Goal: Task Accomplishment & Management: Manage account settings

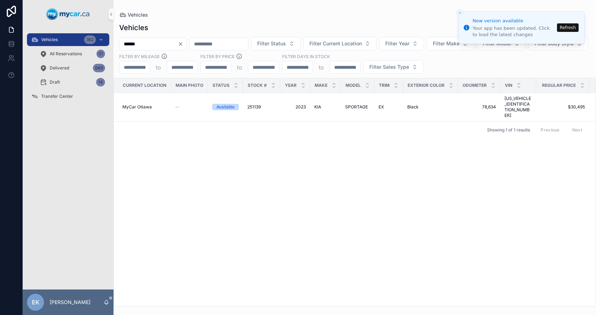
click at [151, 44] on input "******" at bounding box center [148, 44] width 58 height 10
click at [151, 43] on input "******" at bounding box center [148, 44] width 58 height 10
type input "******"
click at [566, 29] on button "Refresh" at bounding box center [568, 27] width 22 height 9
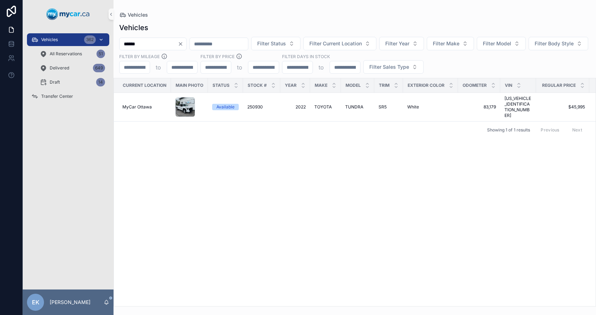
click at [46, 39] on span "Vehicles" at bounding box center [49, 40] width 17 height 6
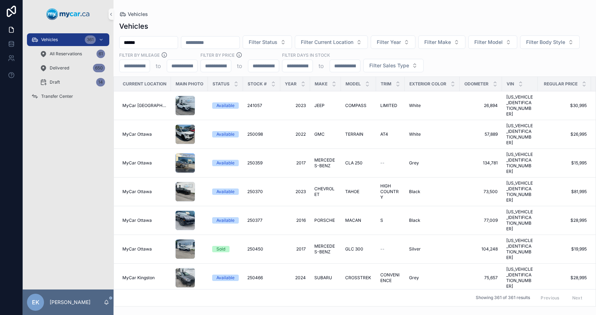
click at [173, 45] on input "******" at bounding box center [148, 43] width 58 height 10
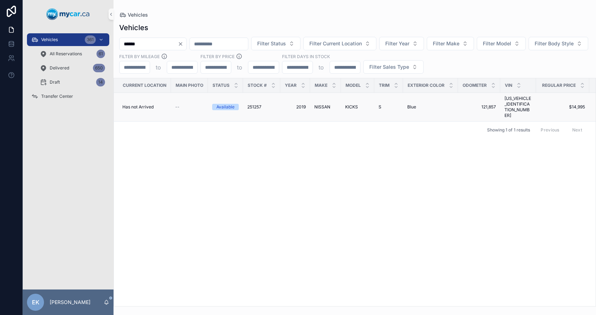
type input "******"
click at [320, 104] on span "NISSAN" at bounding box center [322, 107] width 16 height 6
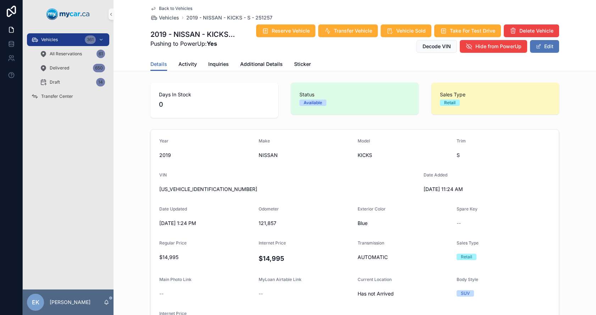
click at [541, 48] on button "Edit" at bounding box center [544, 46] width 29 height 13
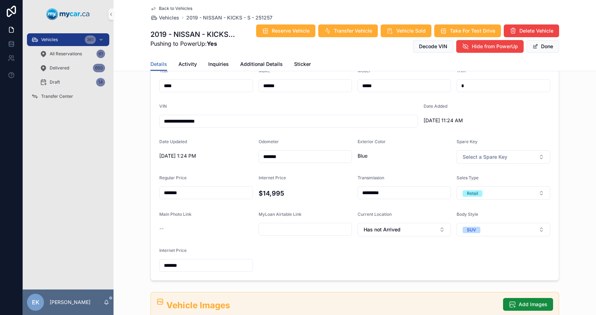
scroll to position [71, 0]
click at [382, 232] on span "Has not Arrived" at bounding box center [381, 229] width 37 height 7
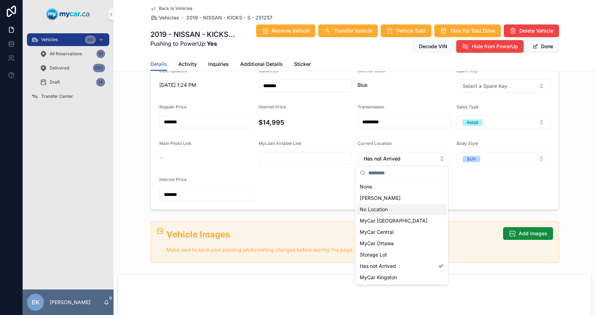
scroll to position [142, 0]
click at [376, 244] on span "MyCar Ottawa" at bounding box center [377, 243] width 34 height 7
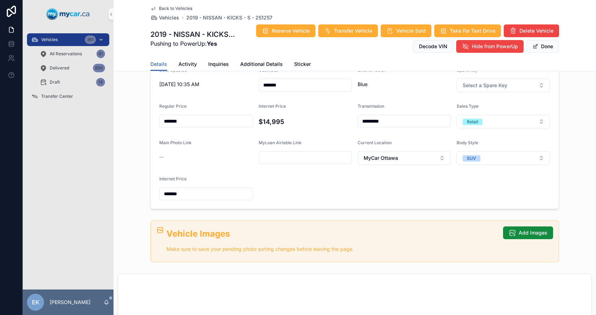
click at [56, 35] on div "Vehicles 361" at bounding box center [68, 39] width 74 height 11
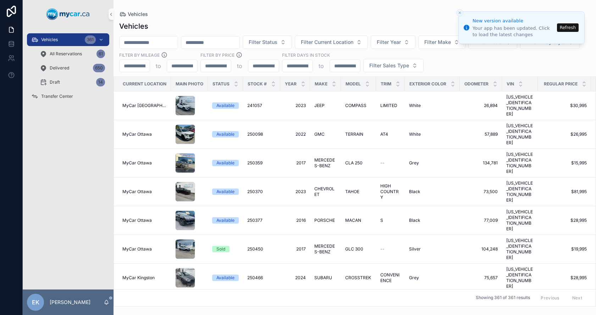
drag, startPoint x: 568, startPoint y: 27, endPoint x: 562, endPoint y: 3, distance: 24.9
click at [568, 27] on button "Refresh" at bounding box center [568, 27] width 22 height 9
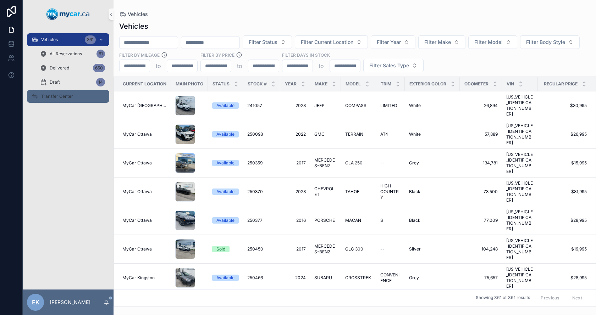
click at [54, 96] on span "Transfer Center" at bounding box center [57, 97] width 32 height 6
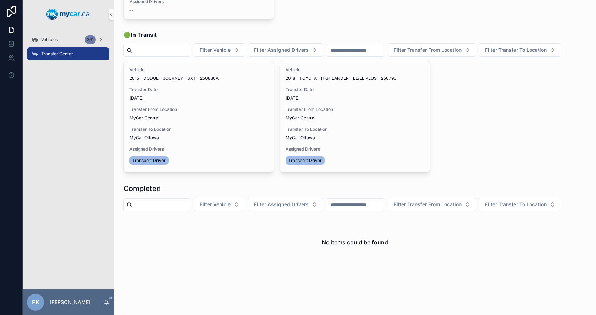
scroll to position [355, 0]
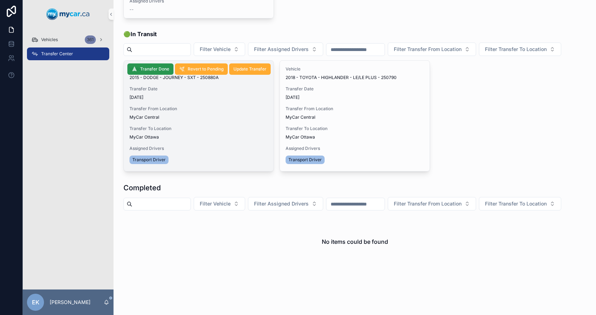
click at [154, 72] on span "Transfer Done" at bounding box center [154, 69] width 29 height 6
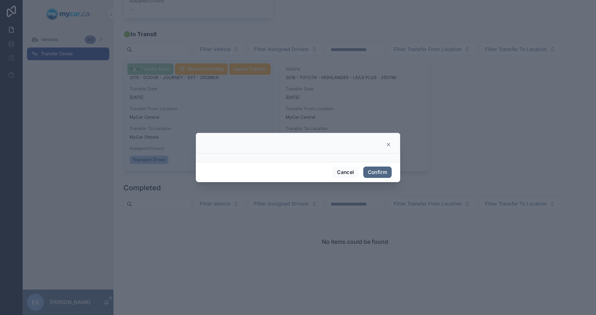
click at [377, 172] on button "Confirm" at bounding box center [377, 172] width 28 height 11
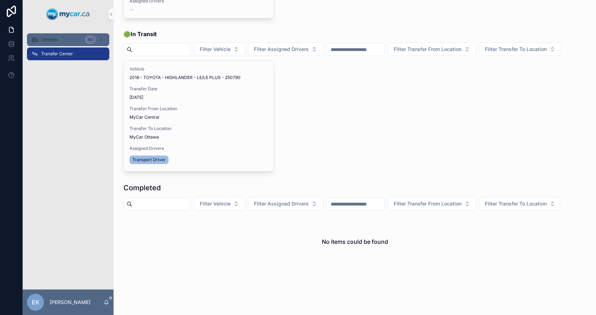
click at [46, 39] on span "Vehicles" at bounding box center [49, 40] width 17 height 6
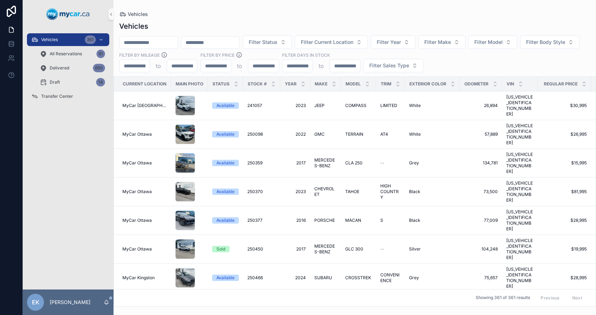
click at [159, 45] on input "scrollable content" at bounding box center [148, 43] width 58 height 10
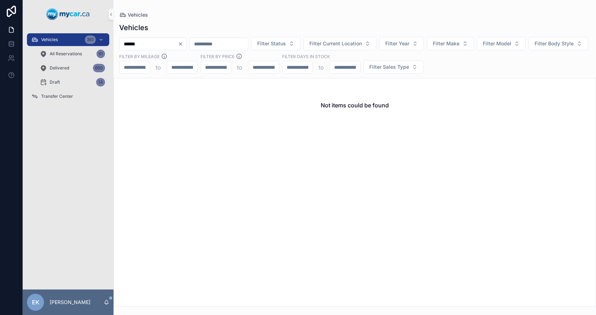
click at [160, 43] on input "******" at bounding box center [148, 44] width 58 height 10
click at [159, 44] on input "******" at bounding box center [148, 44] width 58 height 10
type input "******"
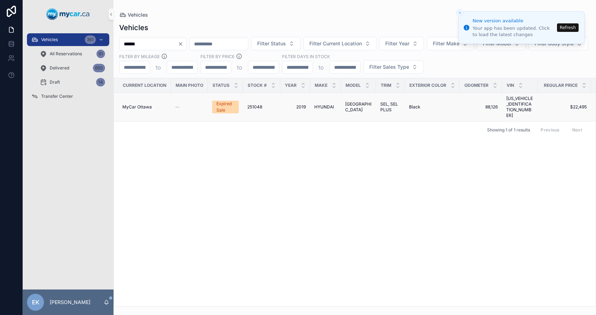
click at [323, 104] on span "HYUNDAI" at bounding box center [324, 107] width 20 height 6
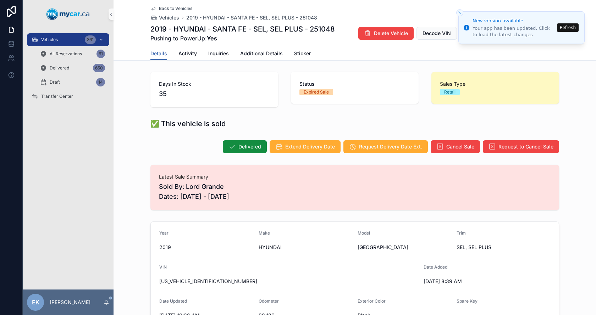
click at [568, 28] on button "Refresh" at bounding box center [568, 27] width 22 height 9
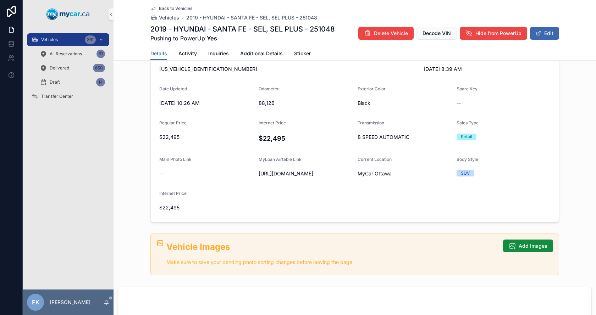
scroll to position [213, 0]
click at [553, 29] on button "Edit" at bounding box center [544, 33] width 29 height 13
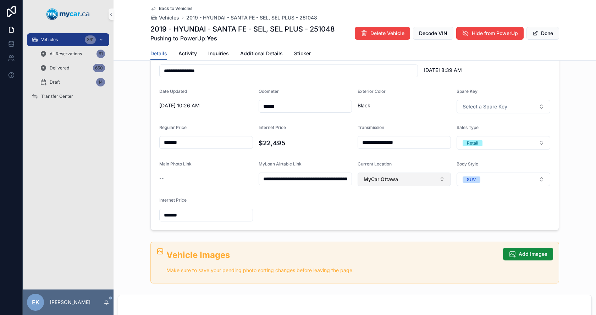
click at [400, 183] on button "MyCar Ottawa" at bounding box center [403, 179] width 93 height 13
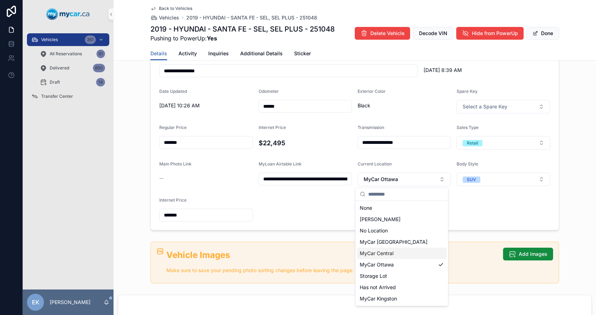
click at [384, 252] on span "MyCar Central" at bounding box center [377, 253] width 34 height 7
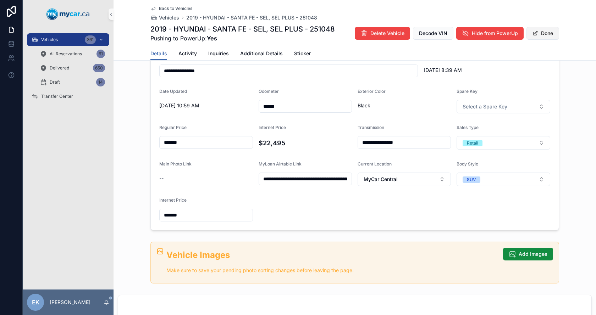
click at [543, 32] on button "Done" at bounding box center [542, 33] width 33 height 13
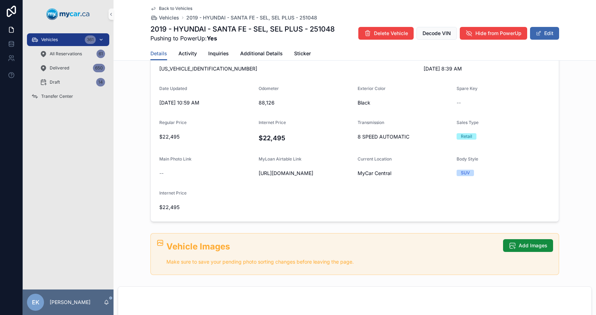
click at [49, 38] on span "Vehicles" at bounding box center [49, 40] width 17 height 6
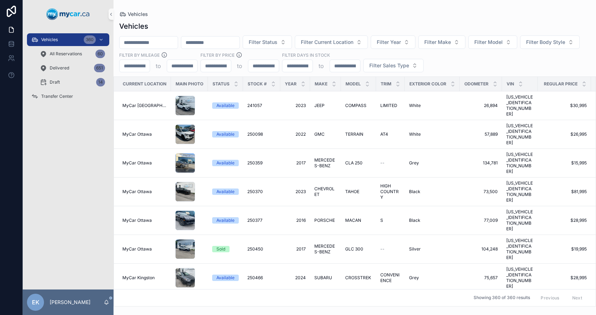
click at [148, 44] on input "scrollable content" at bounding box center [148, 43] width 58 height 10
click at [65, 100] on div "Transfer Center" at bounding box center [68, 96] width 74 height 11
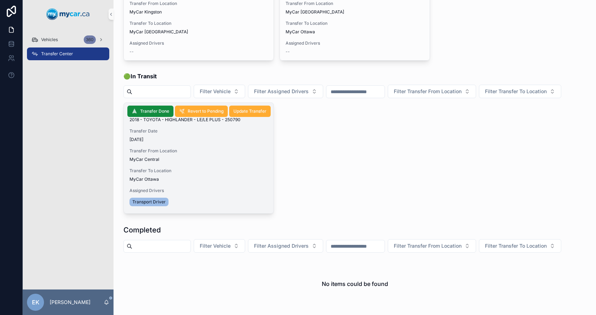
scroll to position [177, 0]
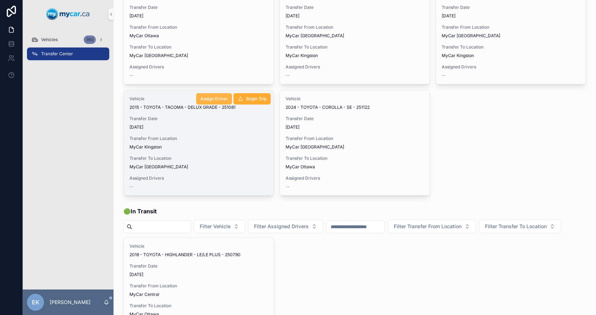
click at [209, 97] on span "Assign Driver" at bounding box center [213, 99] width 27 height 6
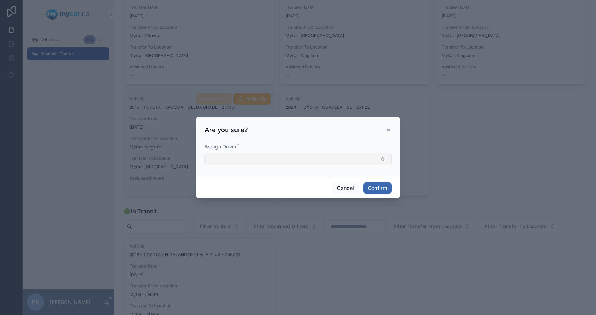
click at [229, 157] on button "Select Button" at bounding box center [297, 159] width 187 height 12
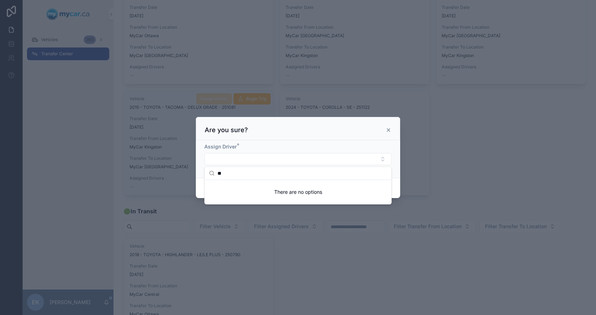
type input "*"
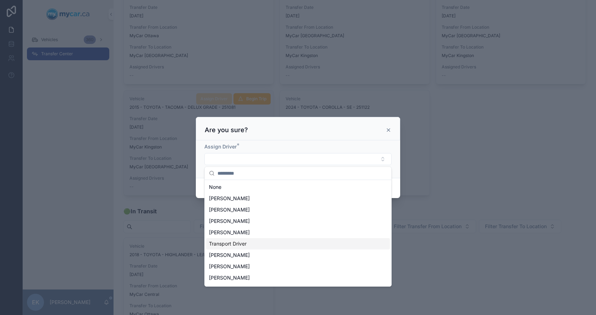
click at [232, 246] on span "Transport Driver" at bounding box center [228, 243] width 38 height 7
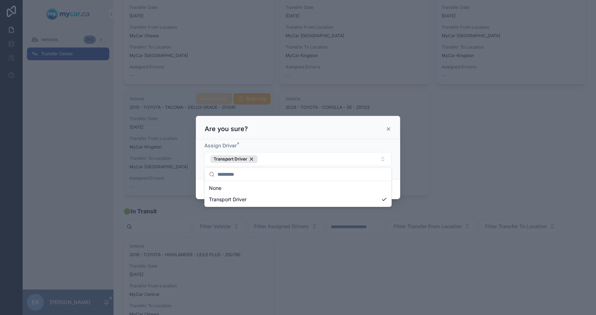
click at [351, 127] on div "Are you sure?" at bounding box center [298, 129] width 187 height 9
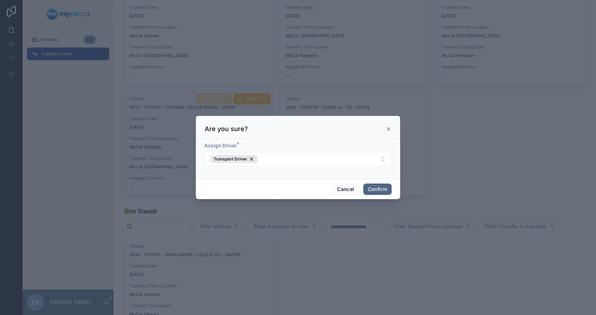
click at [388, 188] on button "Confirm" at bounding box center [377, 189] width 28 height 11
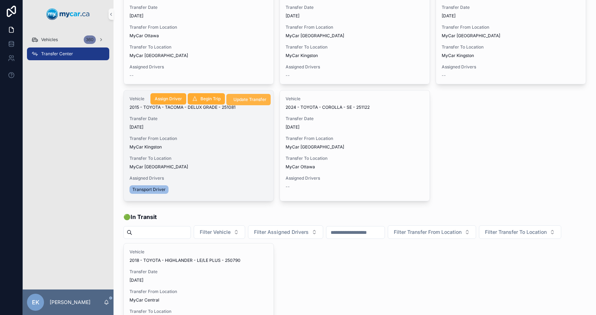
click at [249, 102] on span "Update Transfer" at bounding box center [249, 100] width 33 height 6
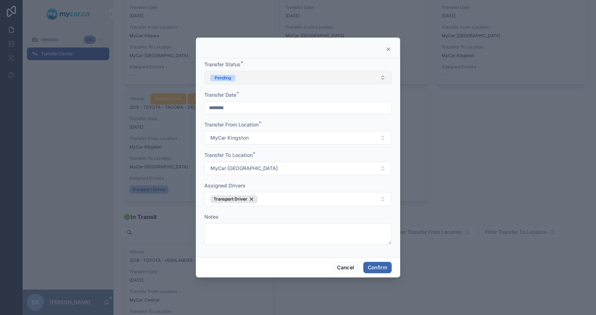
click at [230, 78] on div "Pending" at bounding box center [223, 78] width 16 height 6
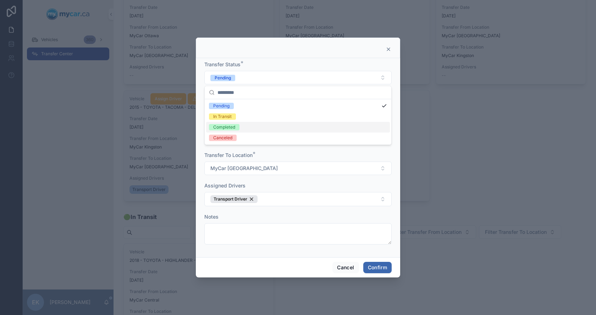
click at [230, 127] on div "Completed" at bounding box center [224, 127] width 22 height 6
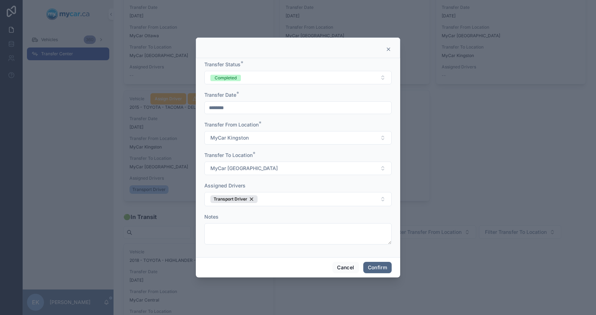
click at [378, 266] on button "Confirm" at bounding box center [377, 267] width 28 height 11
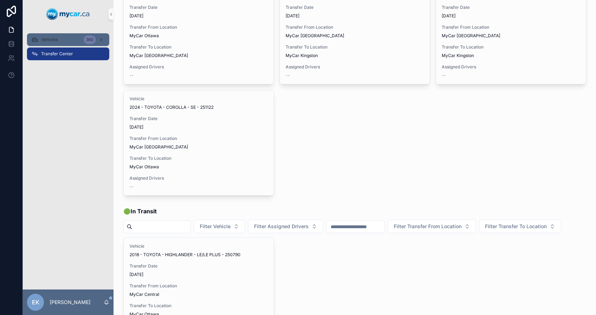
click at [53, 38] on span "Vehicles" at bounding box center [49, 40] width 17 height 6
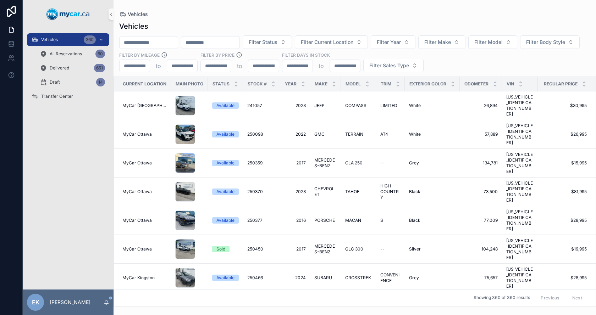
click at [160, 41] on input "scrollable content" at bounding box center [148, 43] width 58 height 10
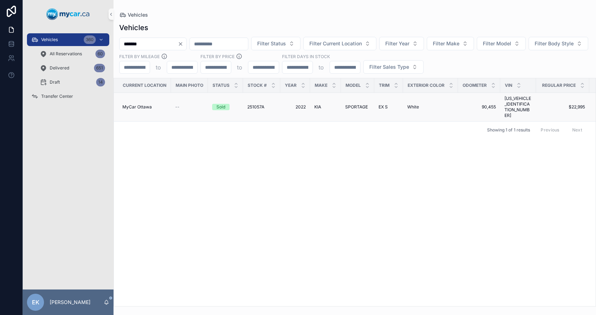
type input "*******"
click at [256, 104] on span "251057A" at bounding box center [255, 107] width 17 height 6
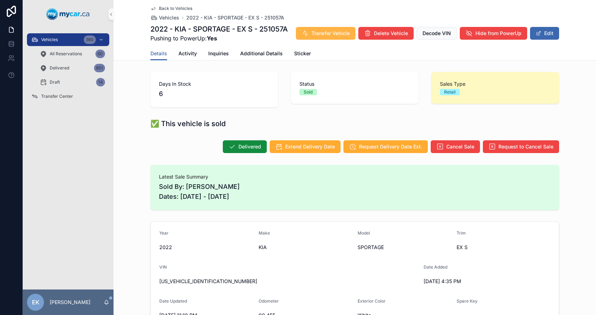
click at [350, 30] on span "Transfer Vehicle" at bounding box center [330, 33] width 38 height 7
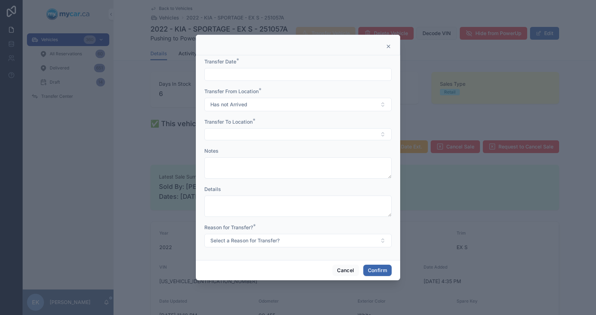
click at [257, 74] on input "text" at bounding box center [298, 74] width 187 height 10
click at [300, 149] on button "10" at bounding box center [297, 149] width 13 height 13
type input "*********"
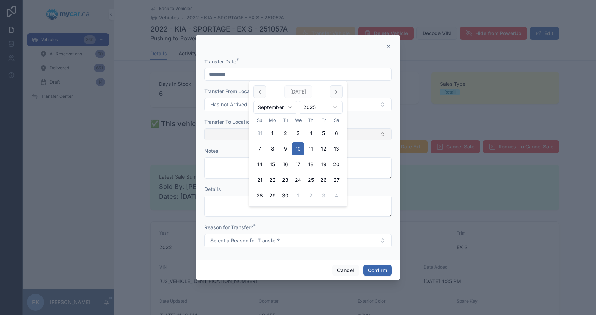
click at [227, 130] on button "Select Button" at bounding box center [297, 134] width 187 height 12
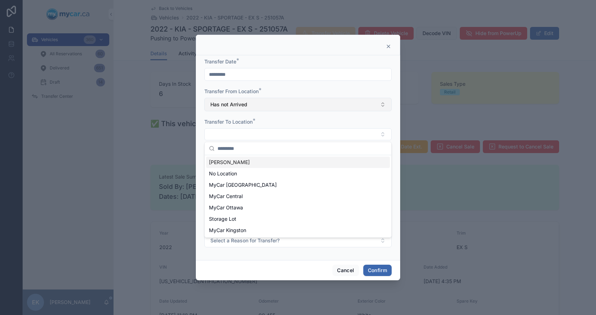
click at [250, 105] on button "Has not Arrived" at bounding box center [297, 104] width 187 height 13
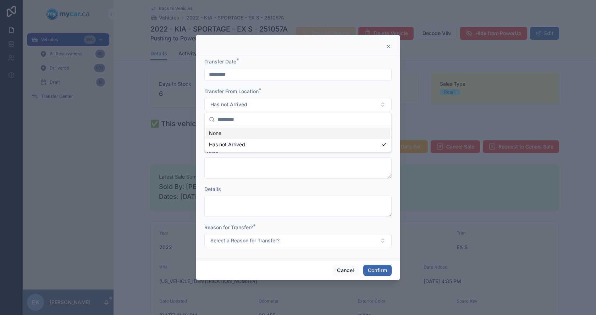
click at [229, 133] on div "None" at bounding box center [298, 133] width 184 height 11
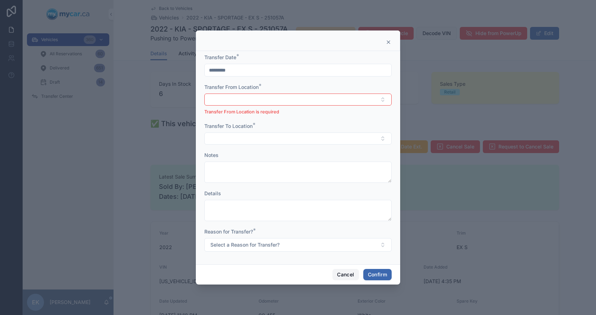
click at [344, 271] on button "Cancel" at bounding box center [345, 274] width 26 height 11
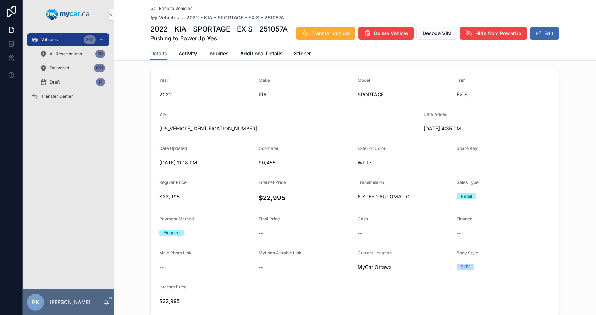
scroll to position [177, 0]
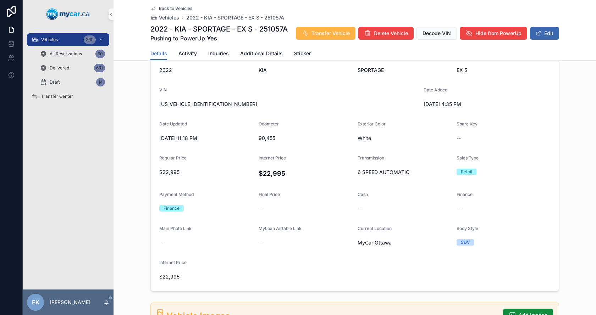
click at [350, 33] on span "Transfer Vehicle" at bounding box center [330, 33] width 38 height 7
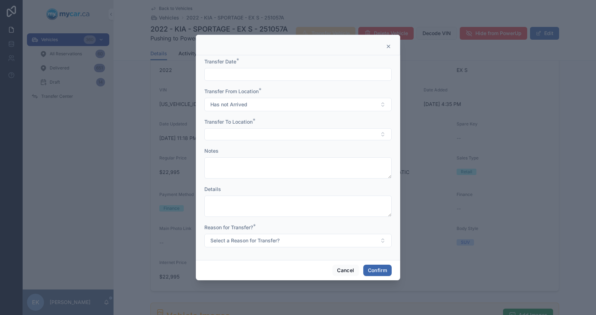
click at [212, 74] on input "text" at bounding box center [298, 74] width 187 height 10
click at [297, 150] on button "10" at bounding box center [297, 149] width 13 height 13
type input "*********"
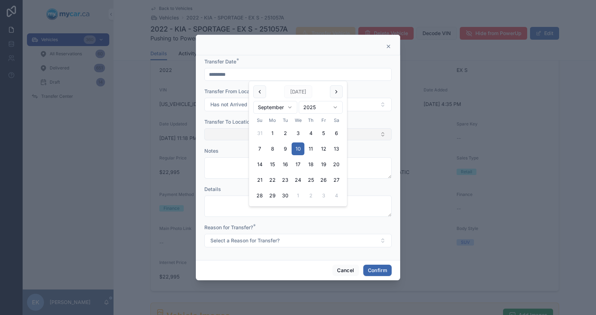
click at [230, 131] on button "Select Button" at bounding box center [297, 134] width 187 height 12
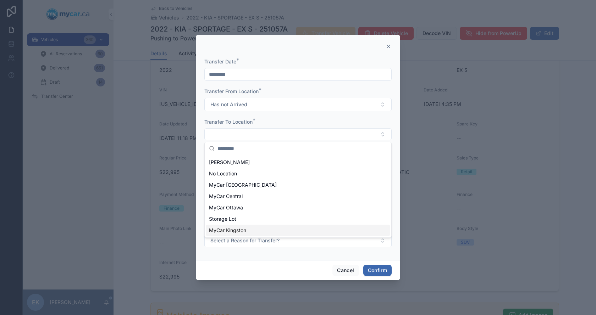
click at [229, 230] on span "MyCar Kingston" at bounding box center [227, 230] width 37 height 7
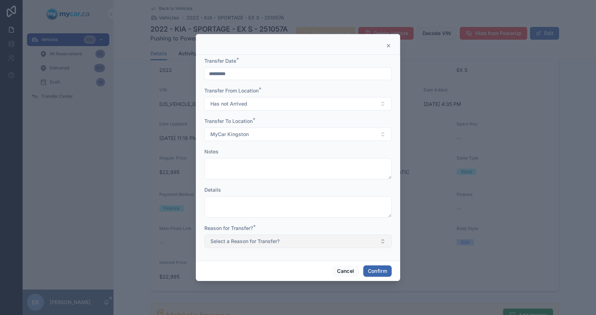
click at [251, 244] on span "Select a Reason for Transfer?" at bounding box center [244, 241] width 69 height 7
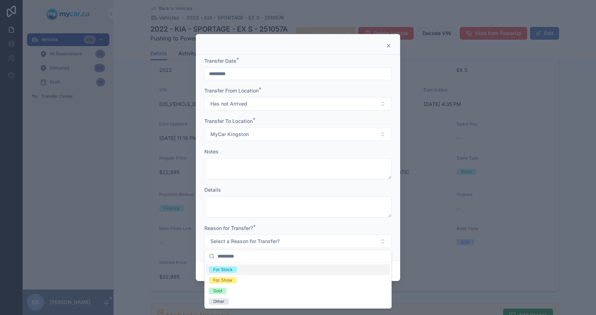
click at [221, 272] on div "For Stock" at bounding box center [223, 270] width 20 height 6
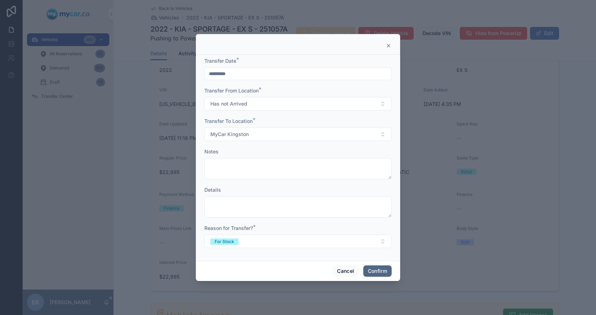
click at [375, 272] on button "Confirm" at bounding box center [377, 271] width 28 height 11
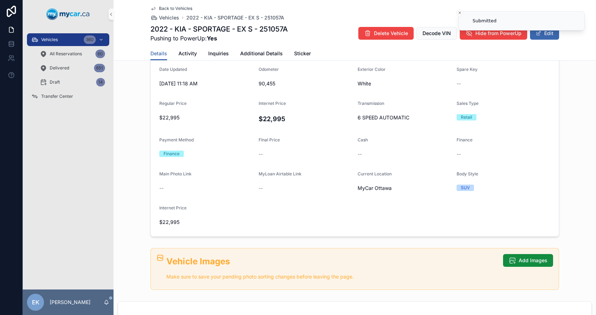
scroll to position [308, 0]
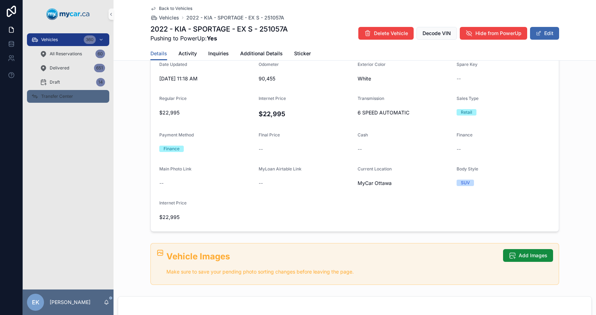
click at [62, 93] on div "Transfer Center" at bounding box center [68, 96] width 74 height 11
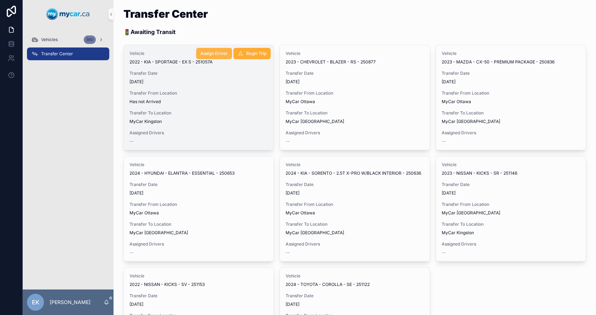
click at [216, 56] on span "Assign Driver" at bounding box center [213, 54] width 27 height 6
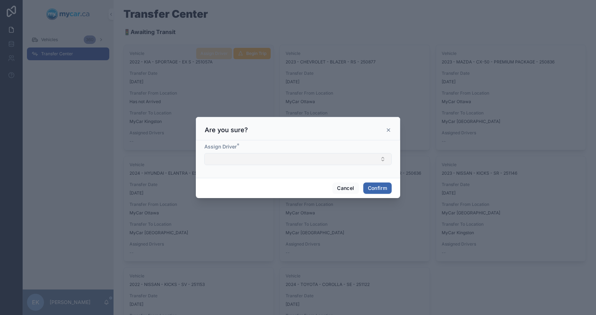
click at [237, 159] on button "Select Button" at bounding box center [297, 159] width 187 height 12
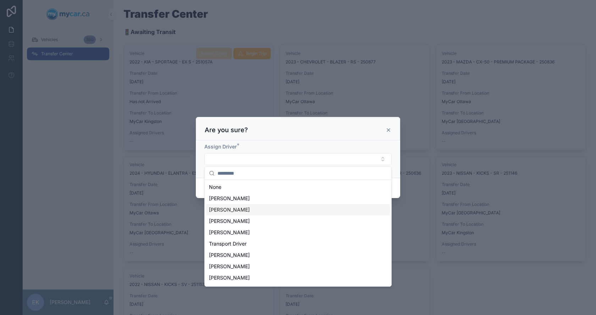
click at [252, 210] on div "Mike Chartrand" at bounding box center [298, 209] width 184 height 11
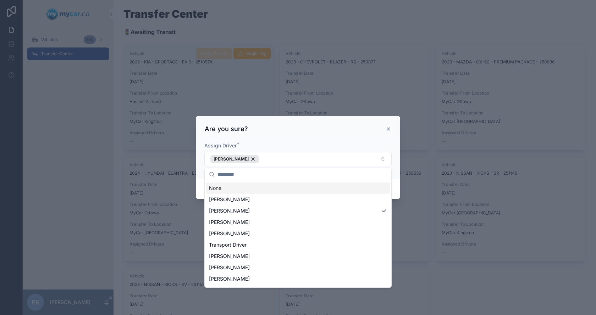
click at [310, 131] on div "Are you sure?" at bounding box center [298, 129] width 187 height 9
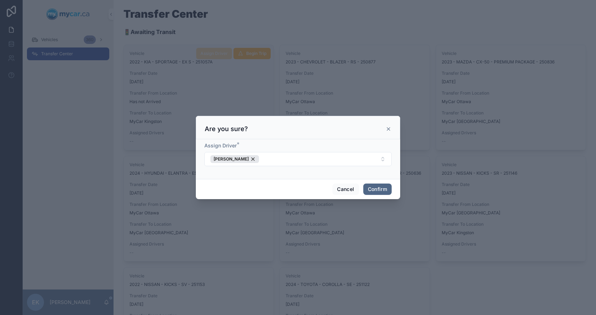
click at [377, 192] on button "Confirm" at bounding box center [377, 189] width 28 height 11
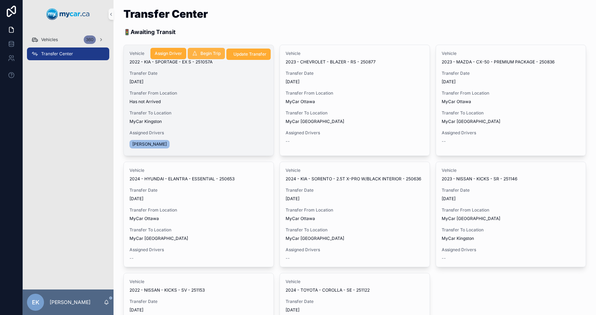
click at [201, 53] on span "Begin Trip" at bounding box center [210, 54] width 20 height 6
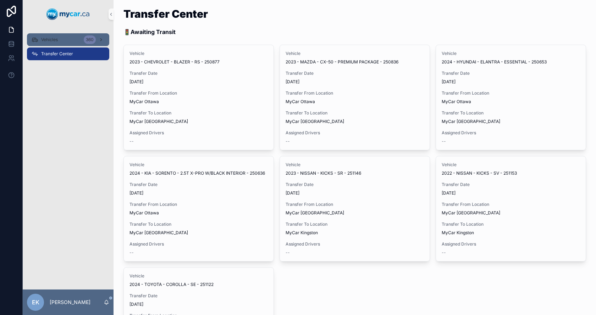
click at [49, 44] on div "Vehicles 360" at bounding box center [68, 39] width 74 height 11
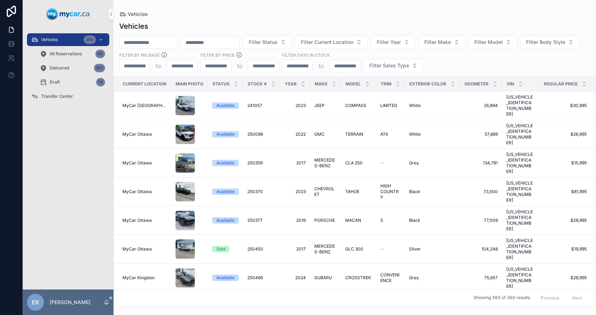
click at [157, 49] on div "Filter Status Filter Current Location Filter Year Filter Make Filter Model Filt…" at bounding box center [354, 53] width 482 height 37
click at [157, 40] on input "scrollable content" at bounding box center [148, 43] width 58 height 10
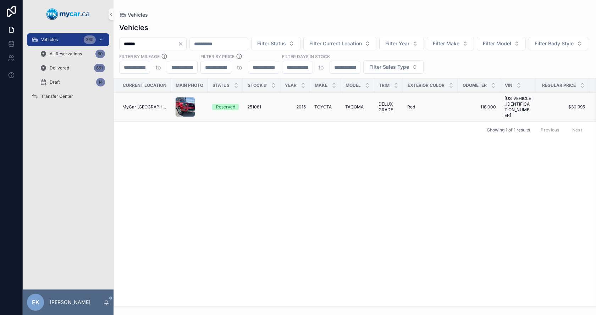
type input "******"
click at [321, 105] on span "TOYOTA" at bounding box center [322, 107] width 17 height 6
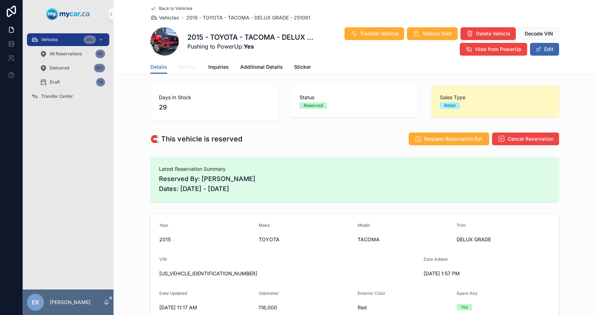
click at [186, 67] on span "Activity" at bounding box center [187, 66] width 18 height 7
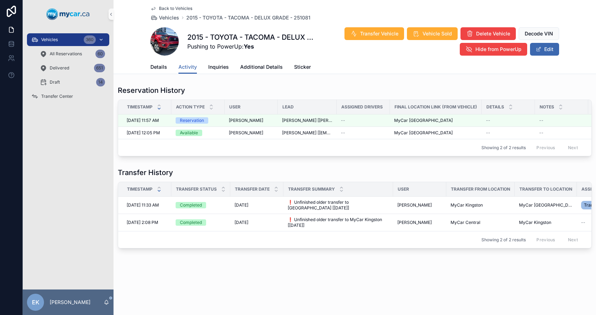
click at [38, 37] on icon "scrollable content" at bounding box center [34, 39] width 7 height 7
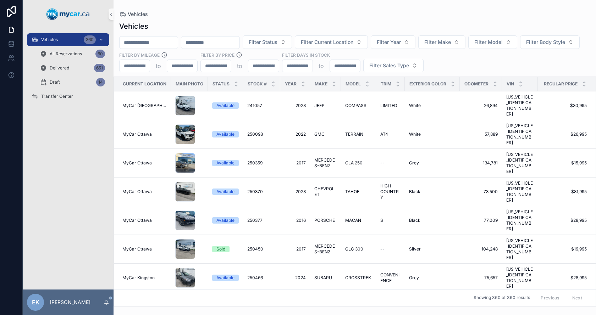
click at [154, 41] on input "scrollable content" at bounding box center [148, 43] width 58 height 10
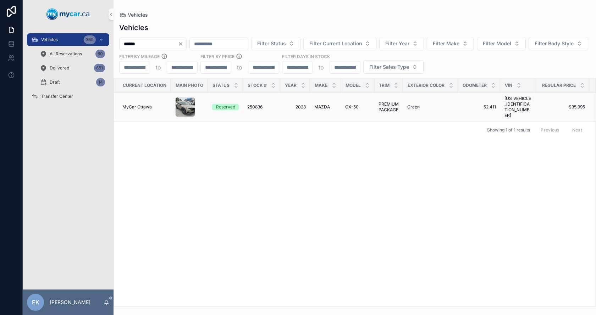
type input "******"
click at [259, 106] on span "250836" at bounding box center [254, 107] width 15 height 6
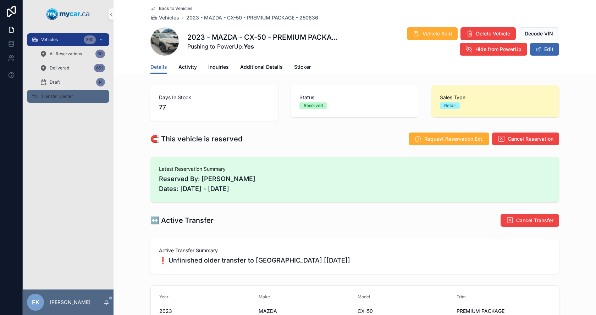
click at [55, 98] on span "Transfer Center" at bounding box center [57, 97] width 32 height 6
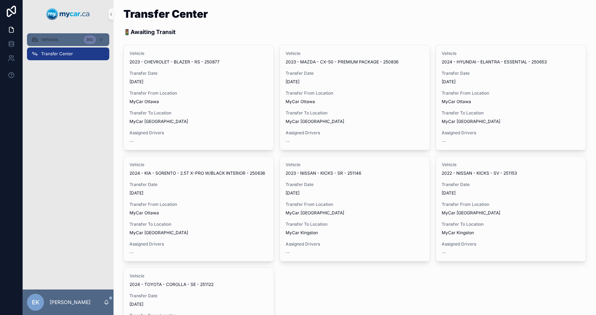
click at [50, 42] on span "Vehicles" at bounding box center [49, 40] width 17 height 6
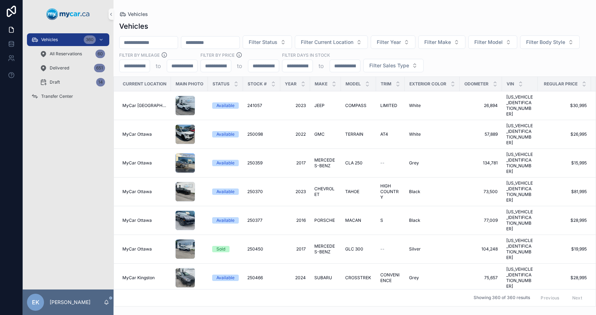
click at [164, 43] on input "scrollable content" at bounding box center [148, 43] width 58 height 10
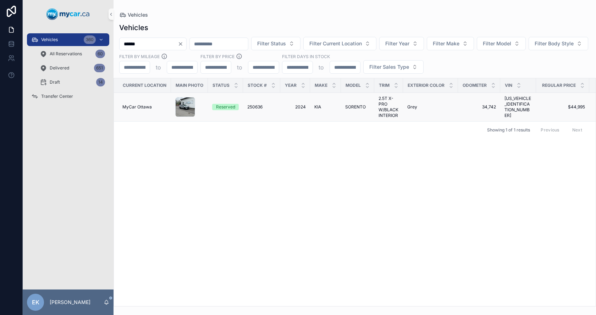
type input "******"
click at [257, 109] on span "250636" at bounding box center [254, 107] width 15 height 6
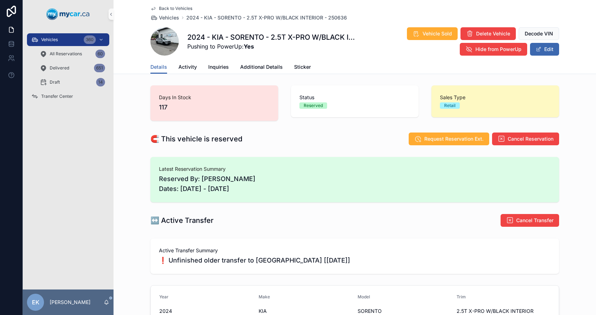
scroll to position [32, 0]
click at [531, 223] on span "Cancel Transfer" at bounding box center [534, 220] width 37 height 7
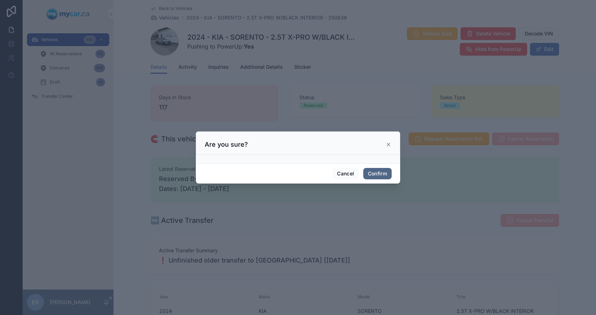
click at [375, 174] on button "Confirm" at bounding box center [377, 173] width 28 height 11
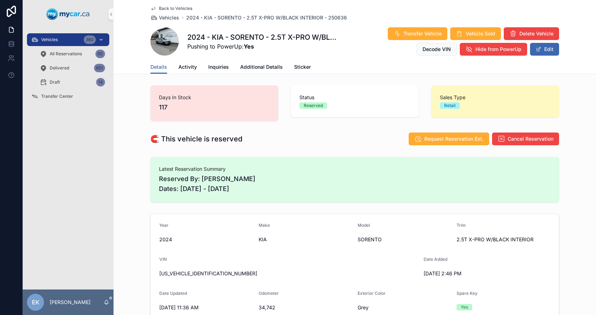
click at [57, 41] on span "Vehicles" at bounding box center [49, 40] width 17 height 6
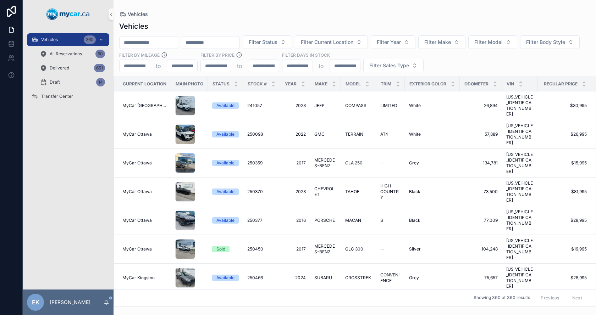
click at [155, 43] on input "scrollable content" at bounding box center [148, 43] width 58 height 10
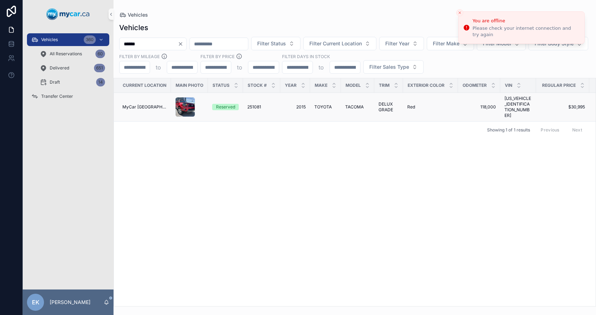
type input "******"
click at [323, 106] on span "TOYOTA" at bounding box center [322, 107] width 17 height 6
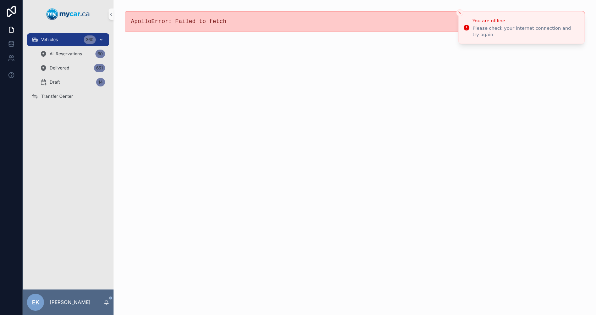
click at [56, 40] on span "Vehicles" at bounding box center [49, 40] width 17 height 6
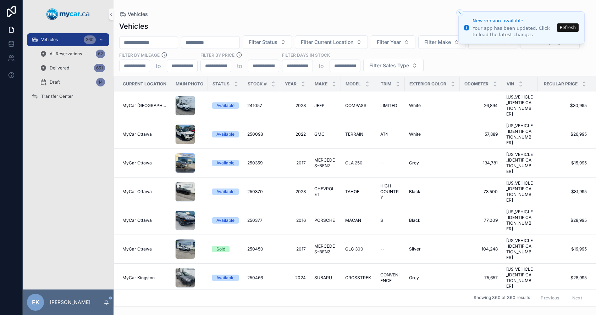
click at [565, 28] on button "Refresh" at bounding box center [568, 27] width 22 height 9
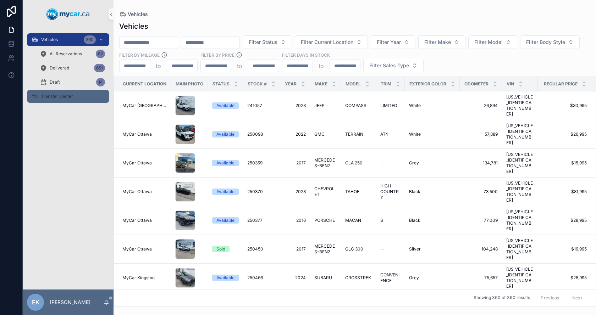
click at [54, 97] on span "Transfer Center" at bounding box center [57, 97] width 32 height 6
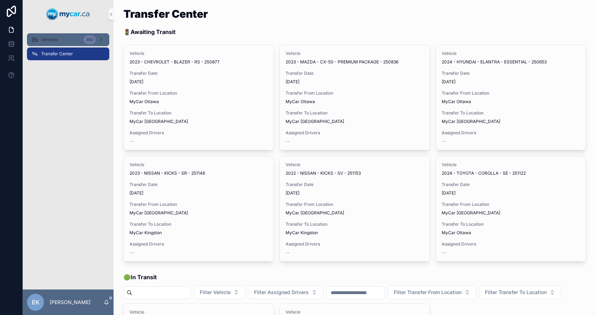
click at [49, 39] on span "Vehicles" at bounding box center [49, 40] width 17 height 6
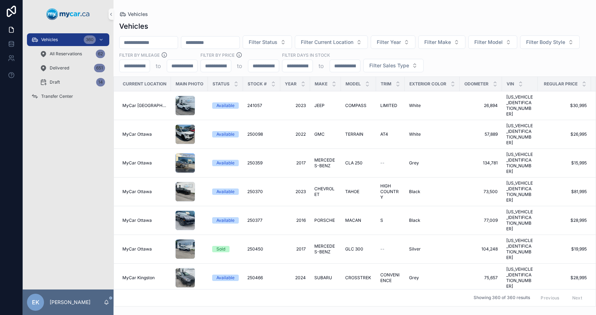
click at [146, 42] on input "scrollable content" at bounding box center [148, 43] width 58 height 10
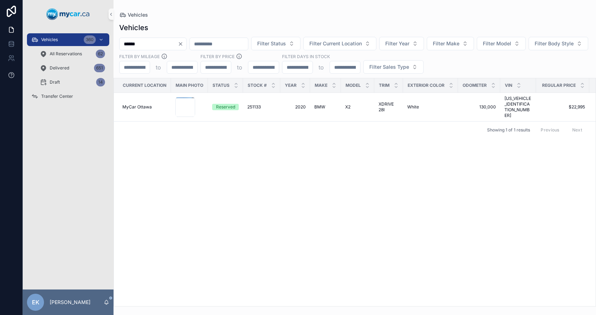
type input "******"
click at [248, 105] on span "251133" at bounding box center [253, 107] width 13 height 6
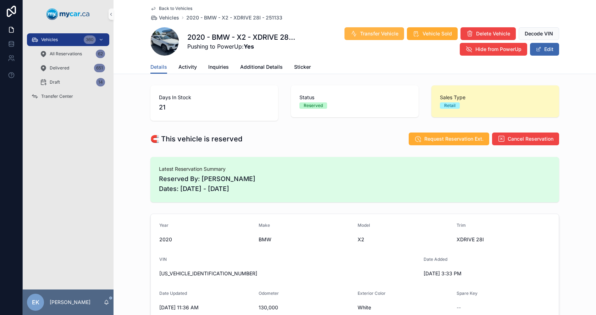
click at [377, 27] on button "Transfer Vehicle" at bounding box center [374, 33] width 60 height 13
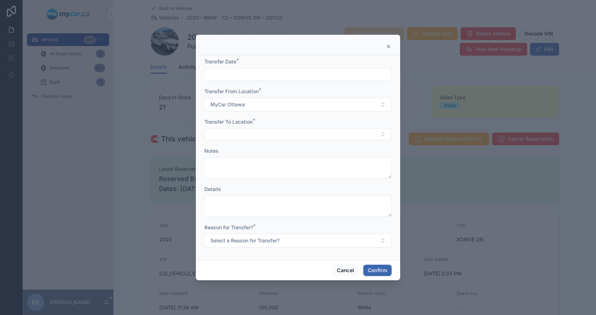
click at [260, 70] on input "text" at bounding box center [298, 74] width 187 height 10
click at [299, 149] on button "10" at bounding box center [297, 149] width 13 height 13
type input "*********"
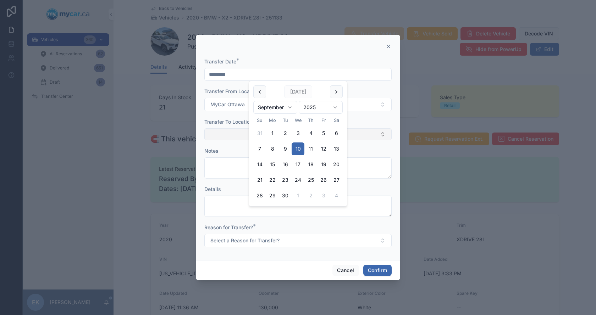
click at [225, 134] on button "Select Button" at bounding box center [297, 134] width 187 height 12
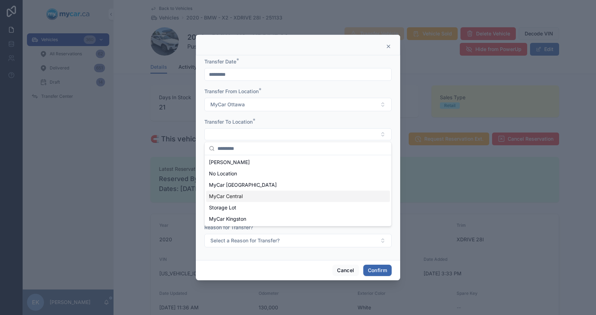
click at [228, 199] on span "MyCar Central" at bounding box center [226, 196] width 34 height 7
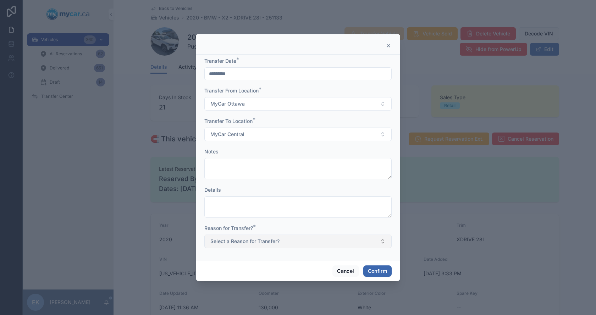
click at [227, 237] on button "Select a Reason for Transfer?" at bounding box center [297, 241] width 187 height 13
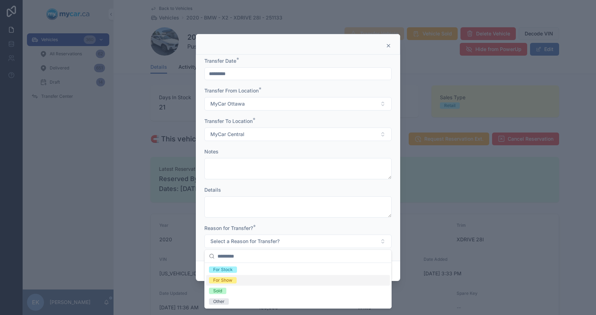
click at [226, 278] on div "For Show" at bounding box center [222, 280] width 19 height 6
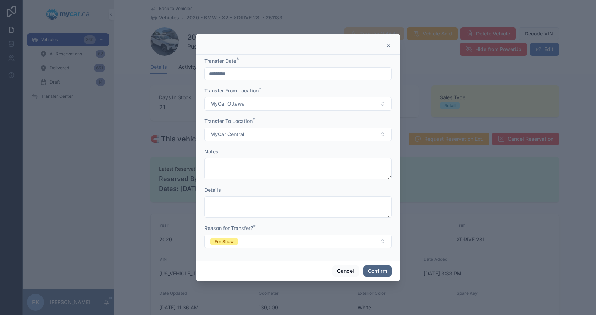
click at [370, 270] on button "Confirm" at bounding box center [377, 271] width 28 height 11
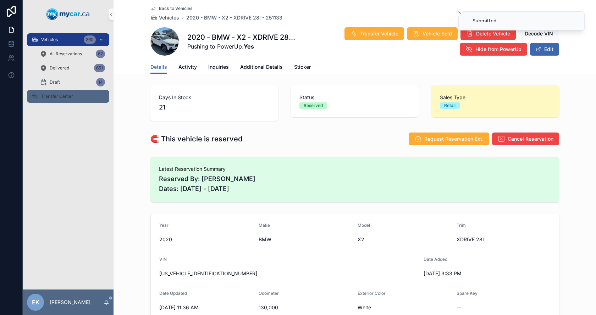
click at [59, 95] on span "Transfer Center" at bounding box center [57, 97] width 32 height 6
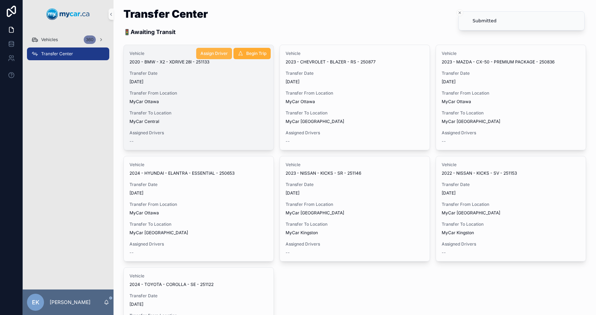
click at [215, 54] on span "Assign Driver" at bounding box center [213, 54] width 27 height 6
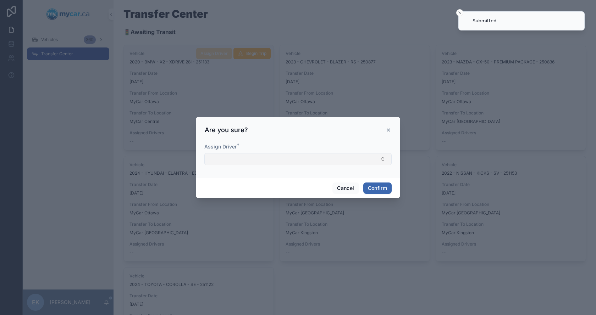
click at [234, 157] on button "Select Button" at bounding box center [297, 159] width 187 height 12
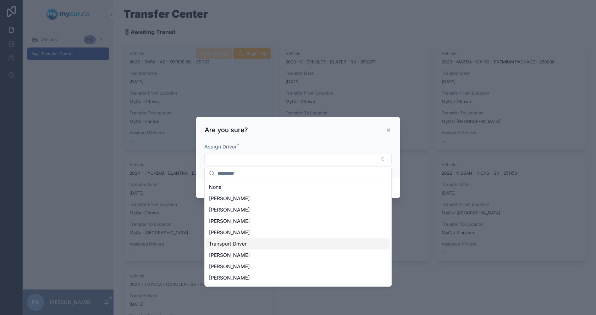
click at [237, 245] on span "Transport Driver" at bounding box center [228, 243] width 38 height 7
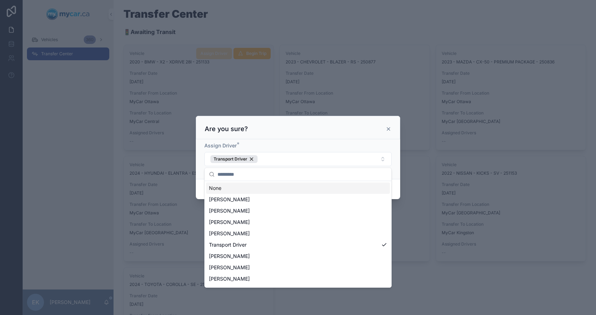
click at [288, 133] on div "Are you sure?" at bounding box center [298, 129] width 187 height 9
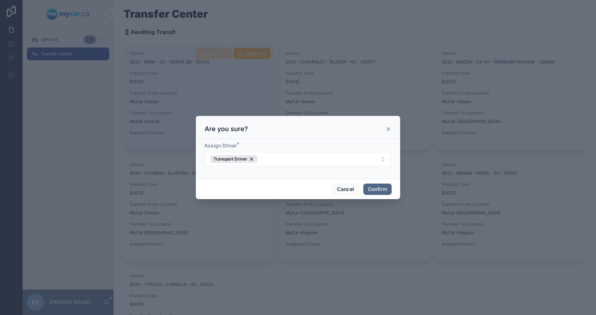
click at [374, 187] on button "Confirm" at bounding box center [377, 189] width 28 height 11
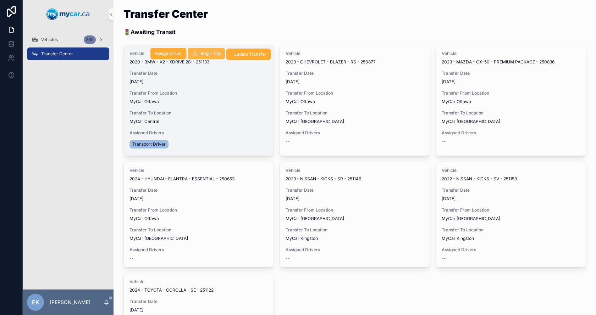
click at [209, 52] on span "Begin Trip" at bounding box center [210, 54] width 20 height 6
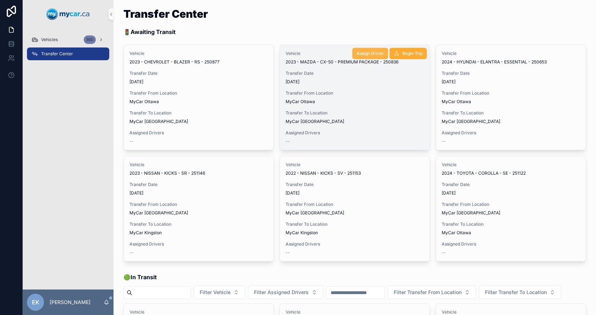
click at [368, 49] on button "Assign Driver" at bounding box center [370, 53] width 36 height 11
click at [367, 52] on span "Assign Driver" at bounding box center [369, 54] width 27 height 6
click at [365, 52] on span "Assign Driver" at bounding box center [369, 54] width 27 height 6
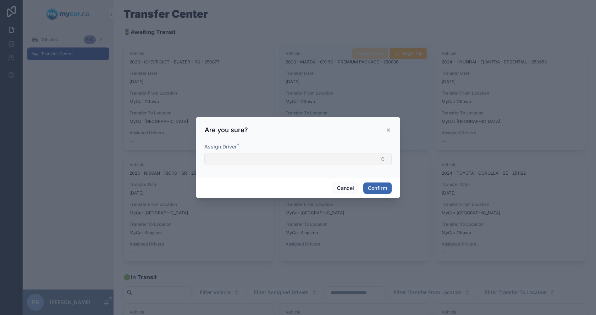
click at [260, 159] on button "Select Button" at bounding box center [297, 159] width 187 height 12
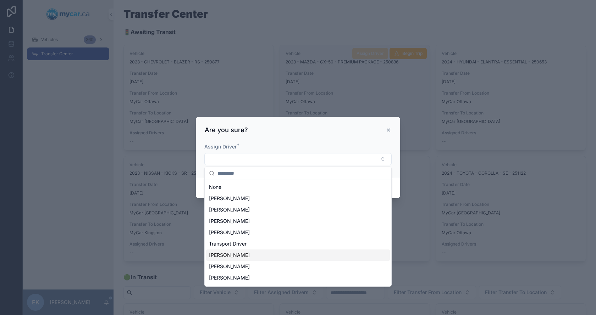
click at [233, 255] on span "[PERSON_NAME]" at bounding box center [229, 255] width 41 height 7
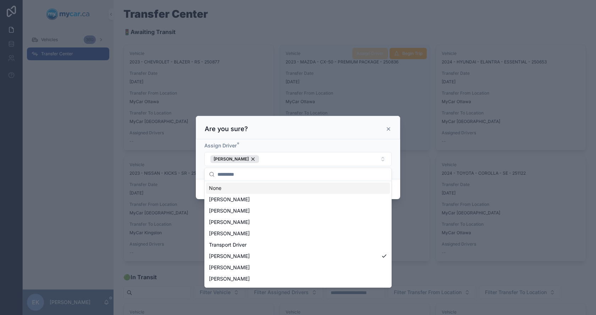
click at [309, 128] on div "Are you sure?" at bounding box center [298, 129] width 187 height 9
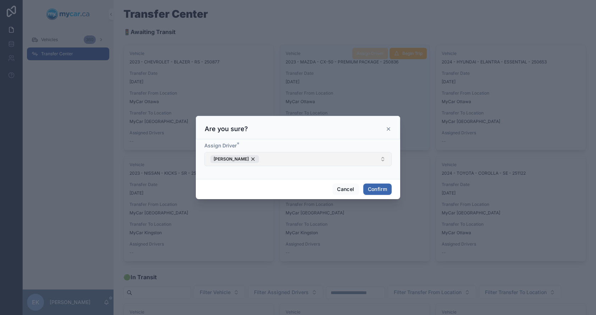
click at [259, 159] on button "[PERSON_NAME]" at bounding box center [297, 159] width 187 height 14
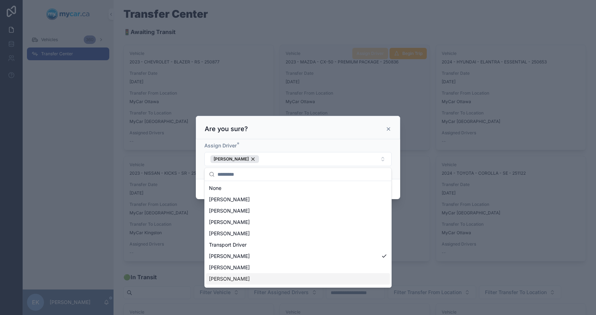
click at [221, 281] on span "[PERSON_NAME]" at bounding box center [229, 279] width 41 height 7
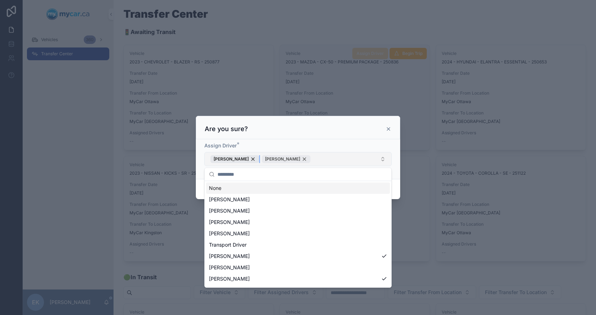
click at [243, 160] on div "[PERSON_NAME]" at bounding box center [234, 159] width 49 height 8
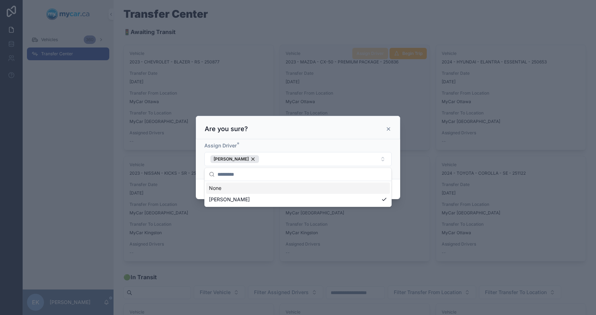
click at [305, 142] on div "Assign Driver * [PERSON_NAME]" at bounding box center [298, 159] width 204 height 40
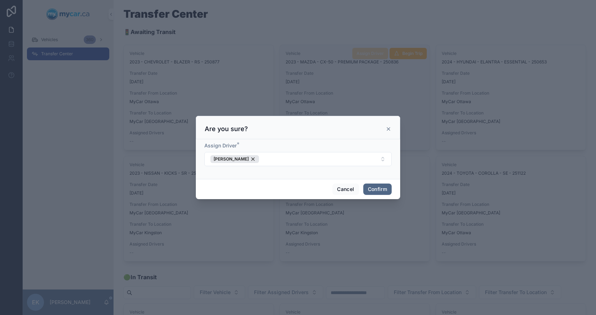
click at [371, 188] on button "Confirm" at bounding box center [377, 189] width 28 height 11
click at [378, 188] on button "Confirm" at bounding box center [377, 189] width 28 height 11
click at [375, 185] on button "Confirm" at bounding box center [377, 189] width 28 height 11
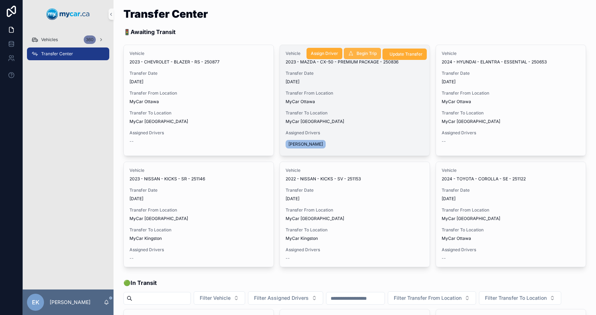
click at [356, 53] on span "Begin Trip" at bounding box center [366, 54] width 20 height 6
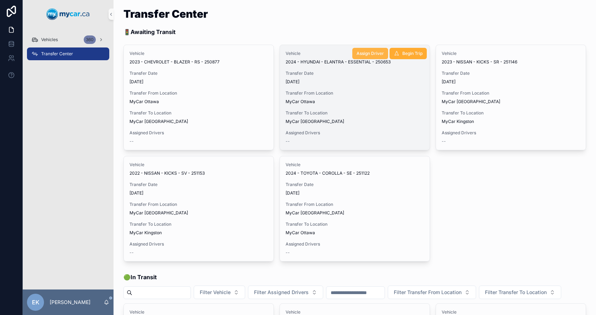
click at [365, 53] on span "Assign Driver" at bounding box center [369, 54] width 27 height 6
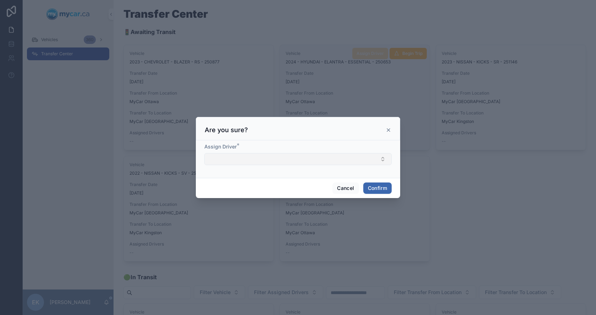
click at [274, 161] on button "Select Button" at bounding box center [297, 159] width 187 height 12
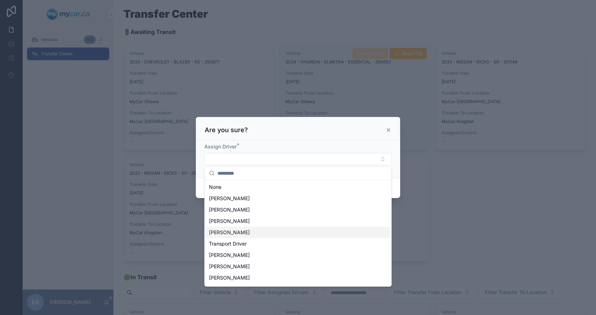
scroll to position [10, 0]
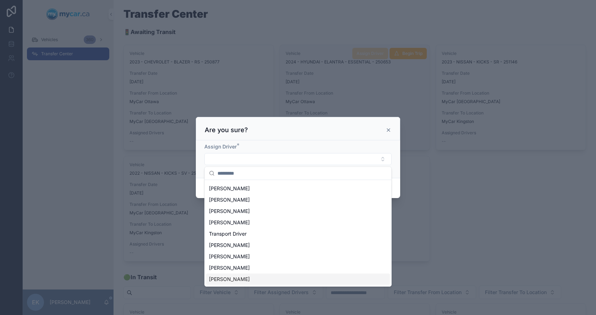
click at [217, 280] on span "[PERSON_NAME]" at bounding box center [229, 279] width 41 height 7
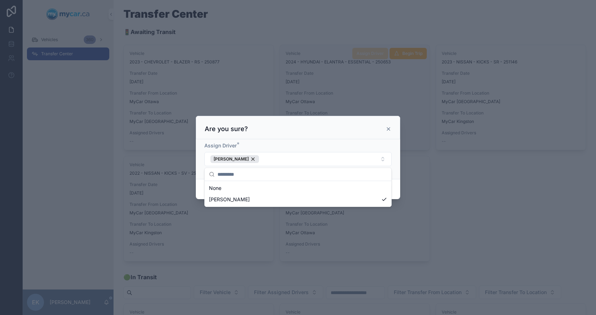
click at [322, 131] on div "Are you sure?" at bounding box center [298, 129] width 187 height 9
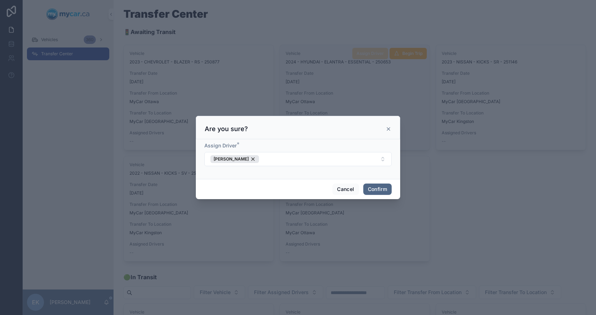
click at [380, 193] on button "Confirm" at bounding box center [377, 189] width 28 height 11
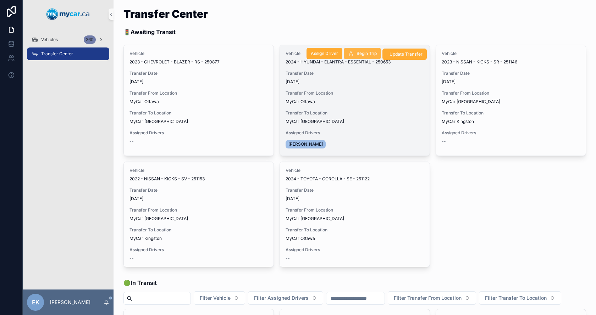
click at [358, 54] on span "Begin Trip" at bounding box center [366, 54] width 20 height 6
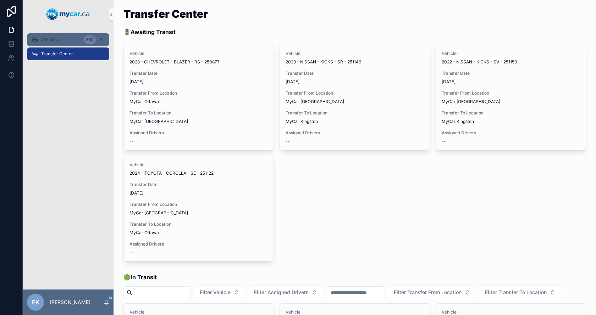
click at [53, 37] on div "Vehicles 360" at bounding box center [68, 39] width 74 height 11
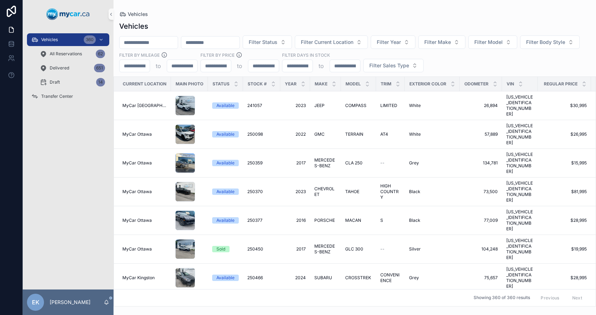
click at [163, 42] on input "scrollable content" at bounding box center [148, 43] width 58 height 10
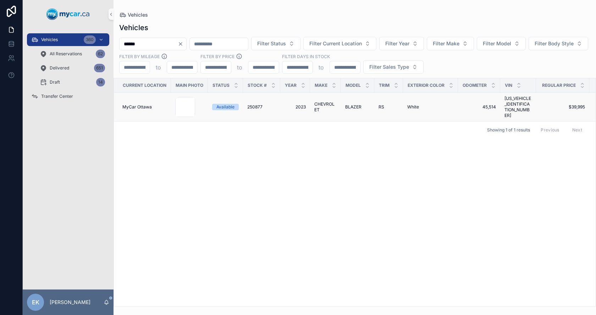
type input "******"
click at [252, 102] on td "250877 250877" at bounding box center [261, 107] width 37 height 29
click at [255, 107] on span "250877" at bounding box center [254, 107] width 15 height 6
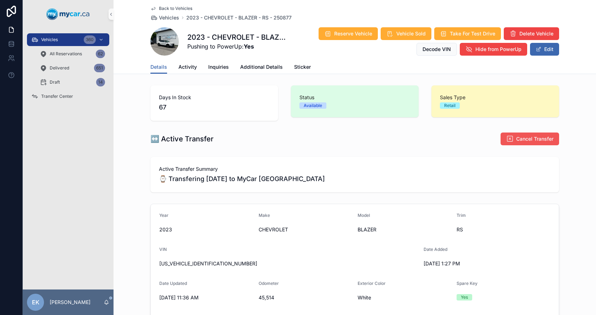
click at [524, 139] on span "Cancel Transfer" at bounding box center [534, 138] width 37 height 7
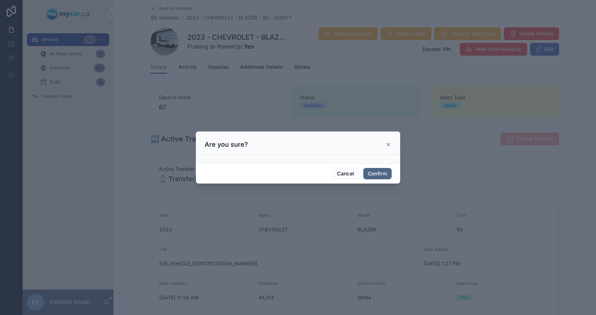
click at [381, 172] on button "Confirm" at bounding box center [377, 173] width 28 height 11
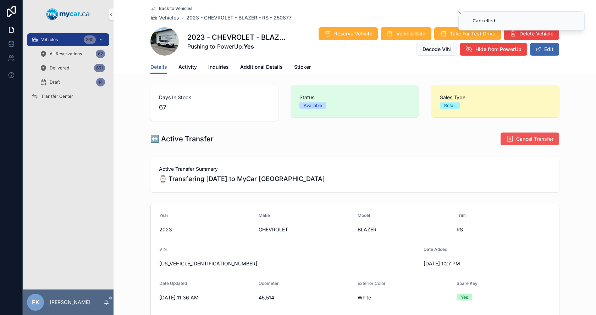
click at [519, 137] on span "Cancel Transfer" at bounding box center [534, 138] width 37 height 7
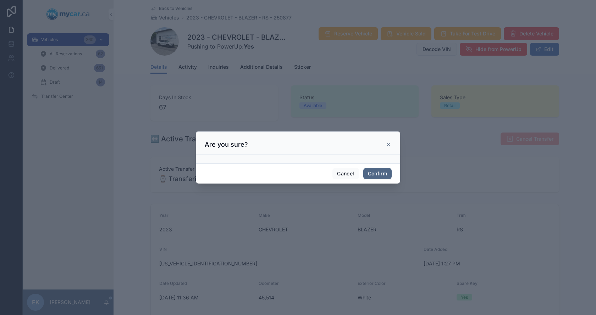
click at [383, 173] on button "Confirm" at bounding box center [377, 173] width 28 height 11
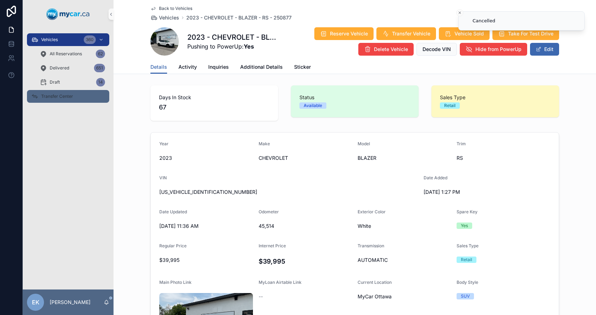
click at [60, 93] on div "Transfer Center" at bounding box center [68, 96] width 74 height 11
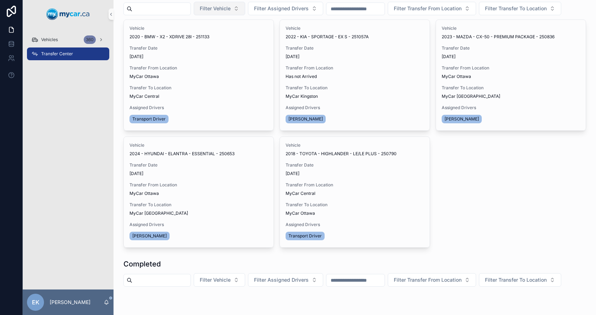
scroll to position [177, 0]
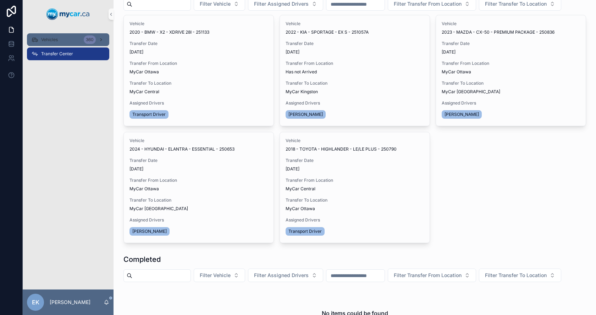
click at [50, 41] on span "Vehicles" at bounding box center [49, 40] width 17 height 6
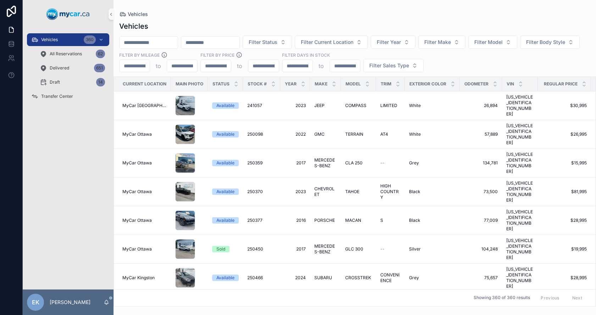
click at [146, 45] on input "scrollable content" at bounding box center [148, 43] width 58 height 10
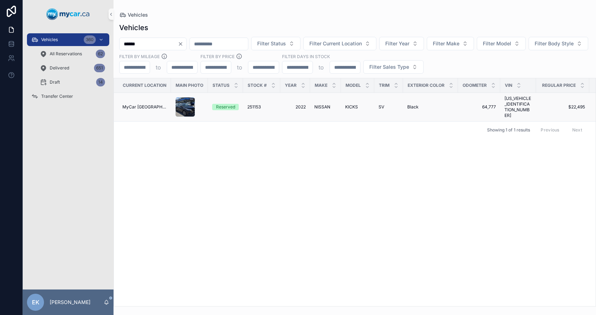
type input "******"
click at [254, 105] on span "251153" at bounding box center [253, 107] width 13 height 6
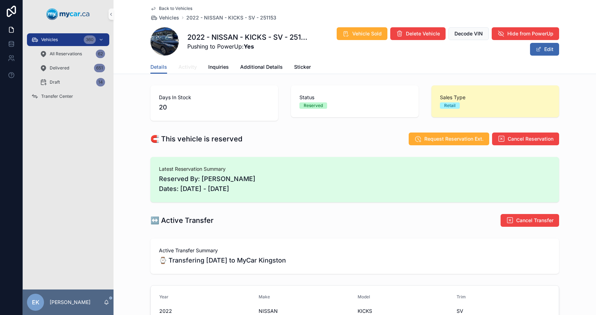
click at [182, 64] on span "Activity" at bounding box center [187, 66] width 18 height 7
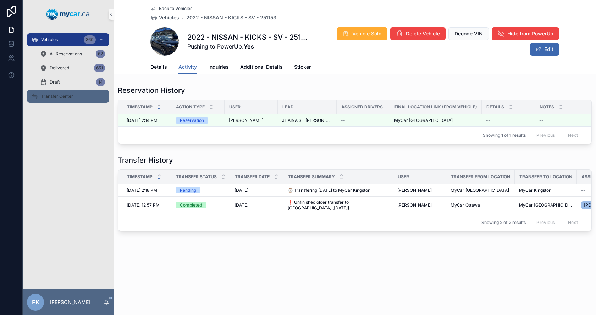
click at [48, 94] on span "Transfer Center" at bounding box center [57, 97] width 32 height 6
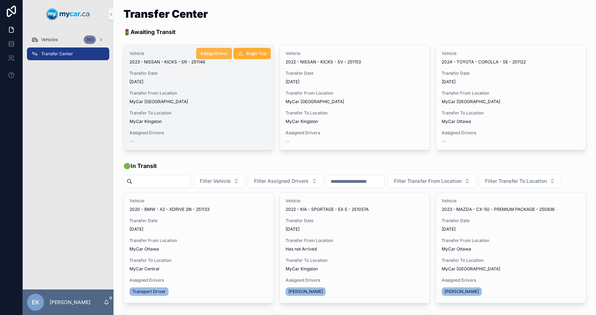
click at [212, 52] on span "Assign Driver" at bounding box center [213, 54] width 27 height 6
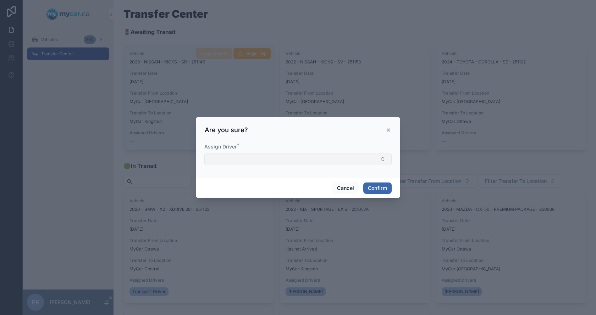
click at [240, 158] on button "Select Button" at bounding box center [297, 159] width 187 height 12
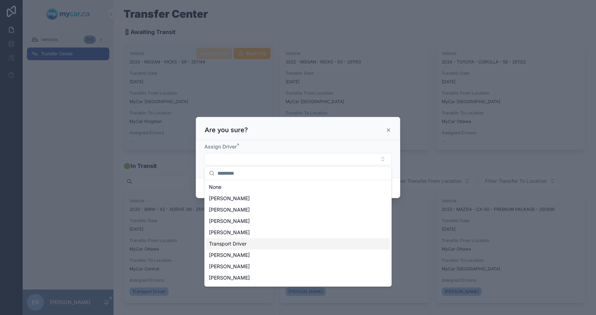
click at [235, 245] on span "Transport Driver" at bounding box center [228, 243] width 38 height 7
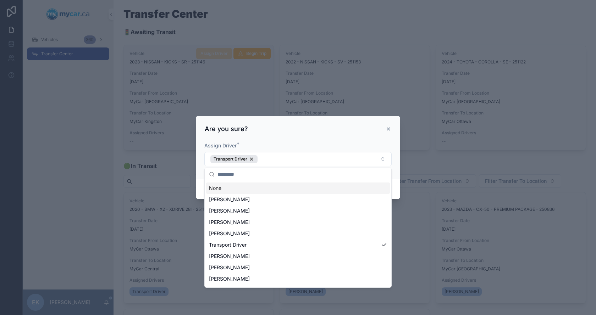
click at [252, 140] on div "Assign Driver * Transport Driver" at bounding box center [298, 159] width 204 height 40
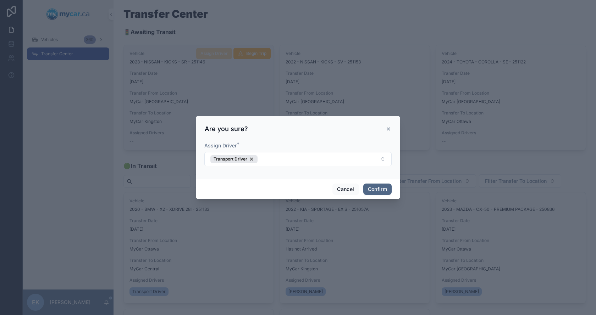
click at [373, 187] on button "Confirm" at bounding box center [377, 189] width 28 height 11
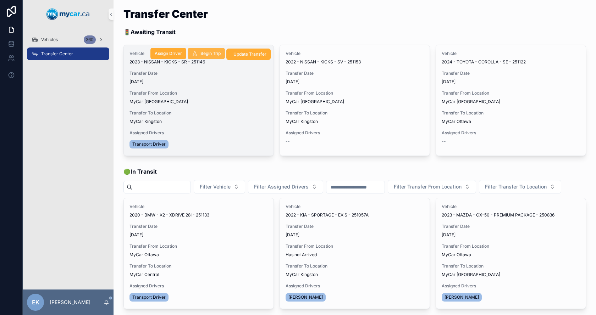
click at [202, 53] on span "Begin Trip" at bounding box center [210, 54] width 20 height 6
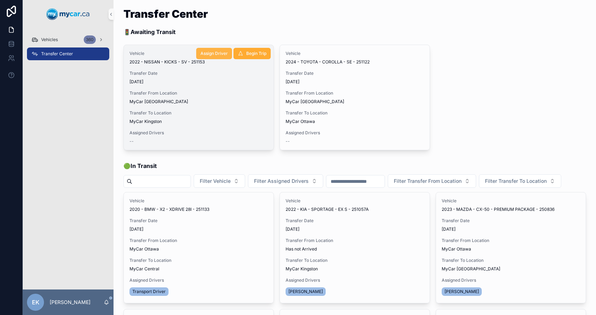
click at [213, 53] on span "Assign Driver" at bounding box center [213, 54] width 27 height 6
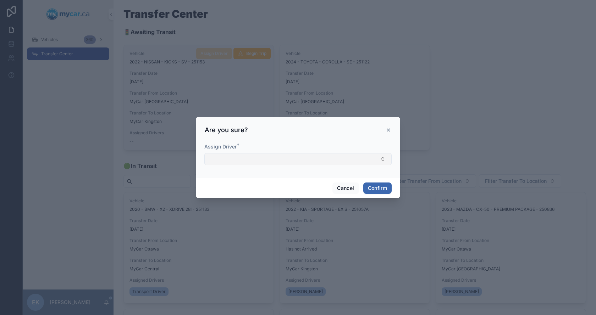
click at [242, 157] on button "Select Button" at bounding box center [297, 159] width 187 height 12
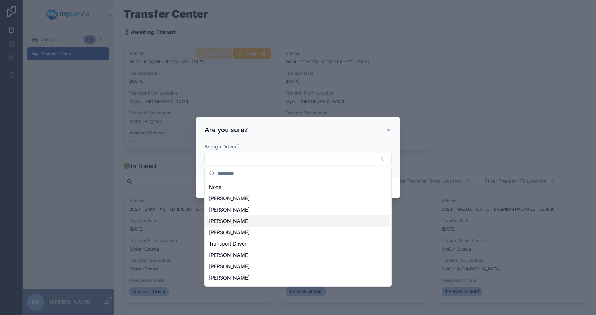
click at [224, 223] on span "[PERSON_NAME]" at bounding box center [229, 221] width 41 height 7
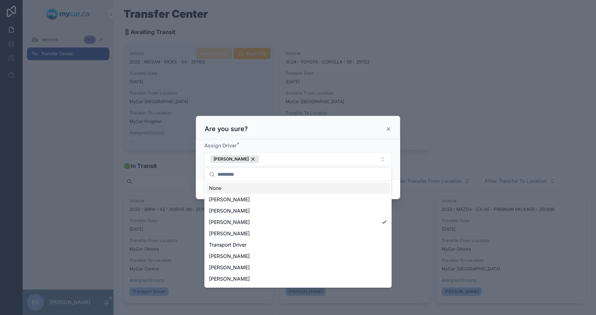
click at [276, 135] on div "Are you sure?" at bounding box center [298, 127] width 204 height 23
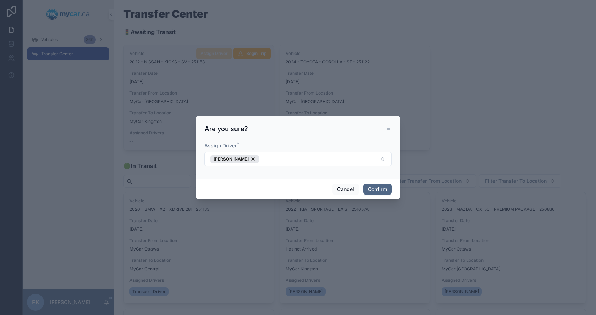
click at [383, 190] on button "Confirm" at bounding box center [377, 189] width 28 height 11
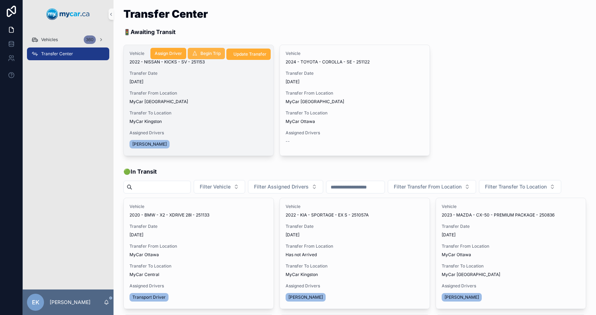
click at [201, 51] on span "Begin Trip" at bounding box center [210, 54] width 20 height 6
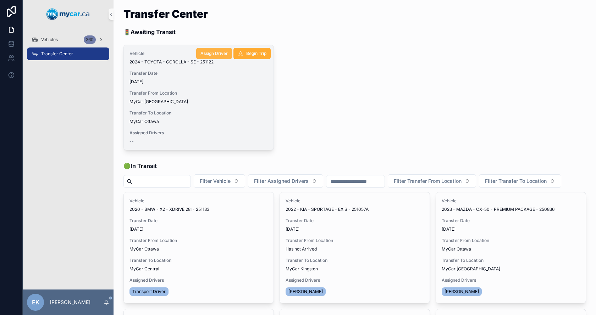
click at [212, 52] on span "Assign Driver" at bounding box center [213, 54] width 27 height 6
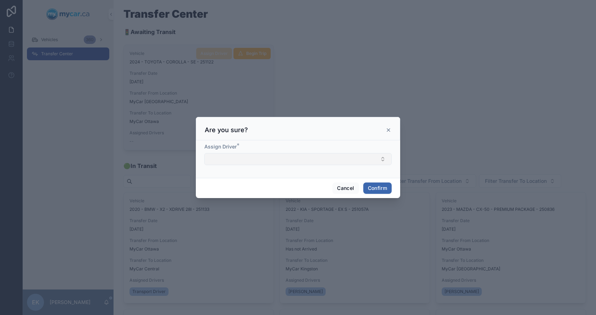
click at [234, 157] on button "Select Button" at bounding box center [297, 159] width 187 height 12
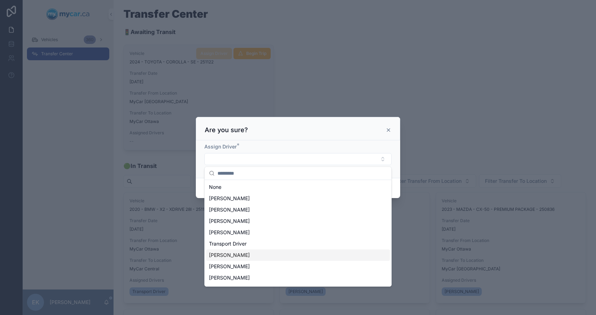
click at [220, 254] on span "[PERSON_NAME]" at bounding box center [229, 255] width 41 height 7
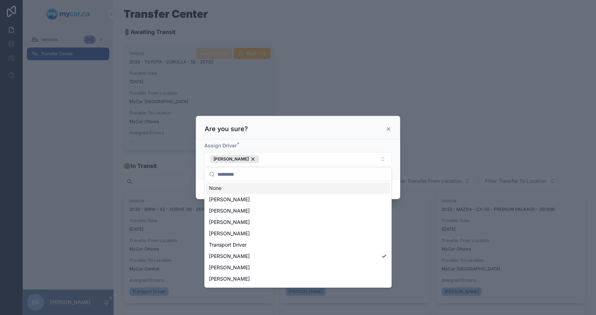
click at [299, 138] on div "Are you sure?" at bounding box center [298, 127] width 204 height 23
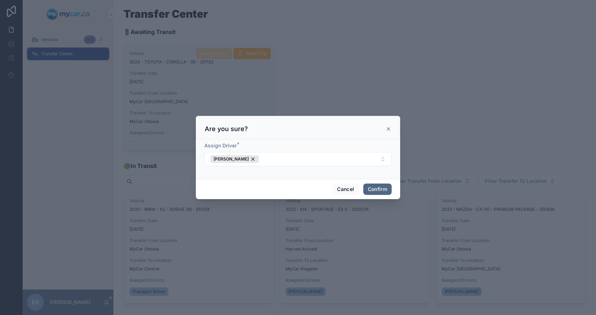
click at [371, 188] on button "Confirm" at bounding box center [377, 189] width 28 height 11
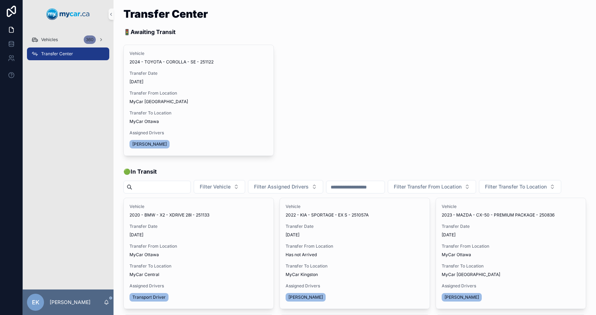
click at [0, 0] on span "Begin Trip" at bounding box center [0, 0] width 0 height 0
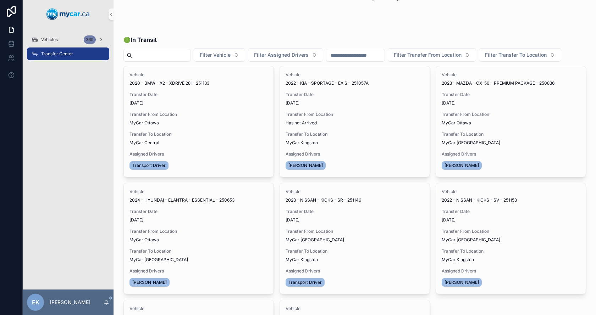
scroll to position [106, 0]
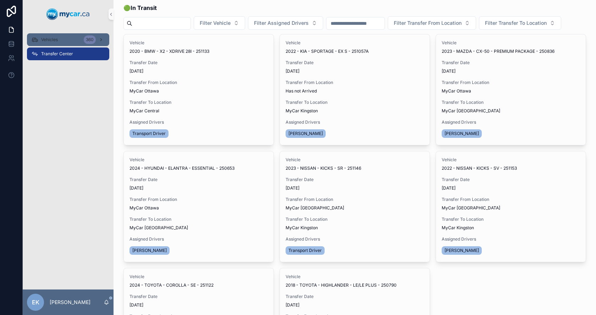
click at [49, 39] on span "Vehicles" at bounding box center [49, 40] width 17 height 6
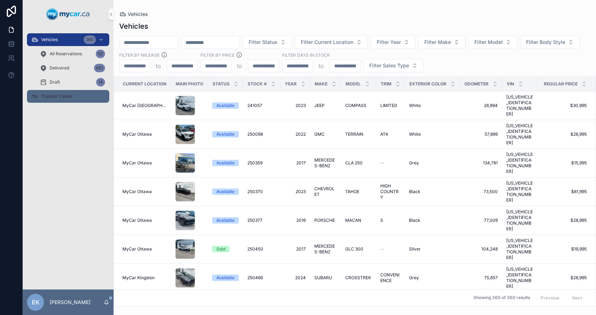
click at [51, 95] on span "Transfer Center" at bounding box center [57, 97] width 32 height 6
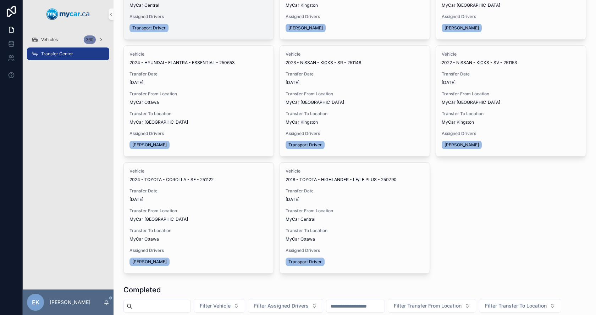
scroll to position [213, 0]
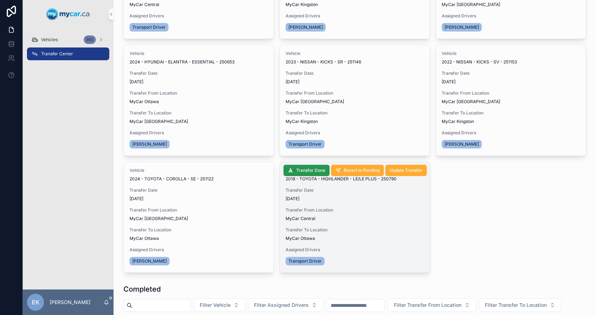
click at [301, 173] on span "Transfer Done" at bounding box center [310, 171] width 29 height 6
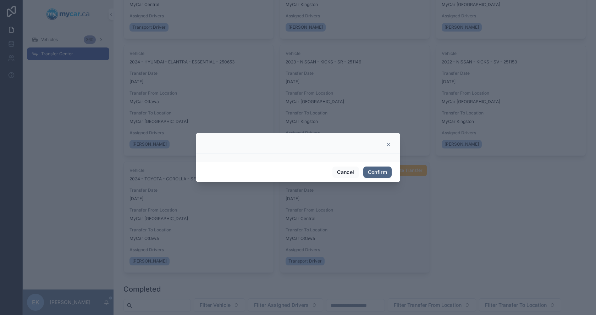
click at [378, 172] on button "Confirm" at bounding box center [377, 172] width 28 height 11
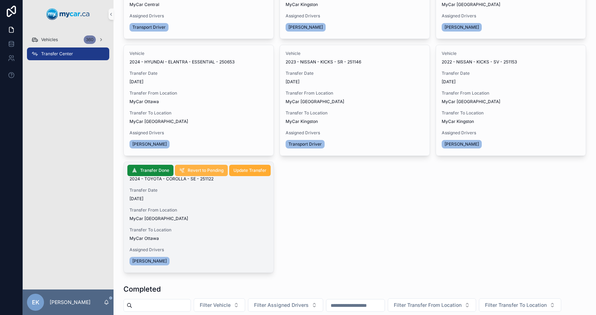
click at [202, 173] on span "Revert to Pending" at bounding box center [206, 171] width 36 height 6
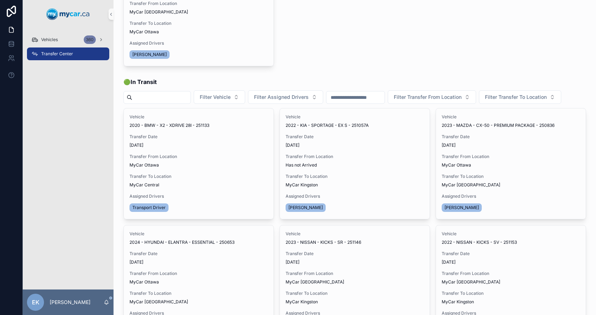
scroll to position [0, 0]
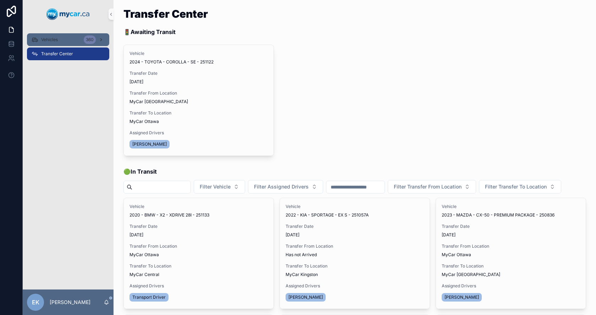
click at [46, 42] on span "Vehicles" at bounding box center [49, 40] width 17 height 6
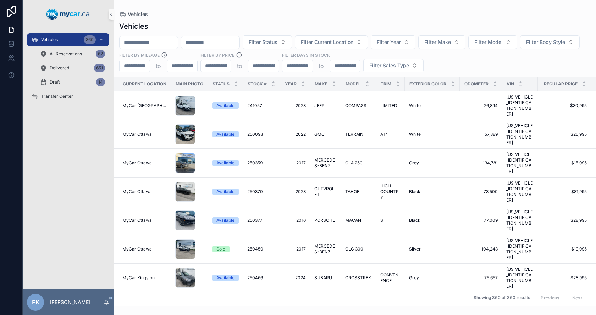
click at [130, 43] on input "scrollable content" at bounding box center [148, 43] width 58 height 10
type input "***"
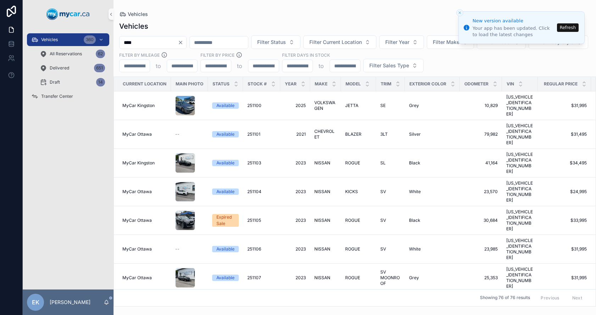
click at [144, 43] on input "****" at bounding box center [148, 43] width 58 height 10
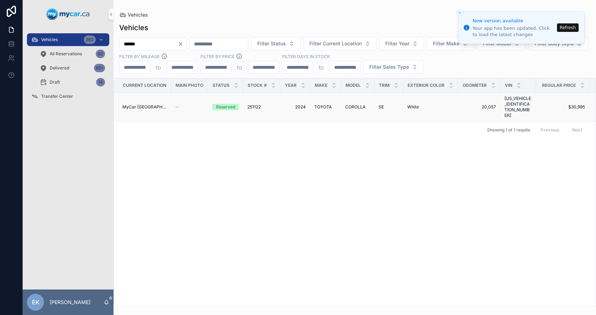
type input "******"
click at [303, 104] on span "2024" at bounding box center [294, 107] width 21 height 6
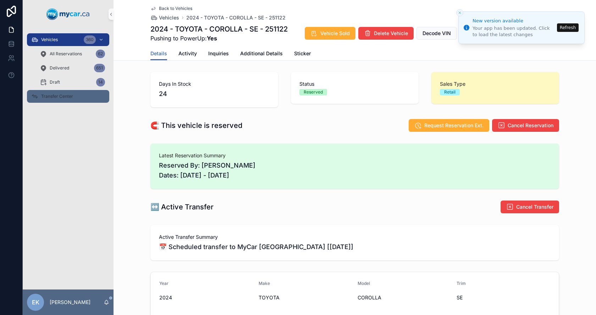
click at [45, 96] on span "Transfer Center" at bounding box center [57, 97] width 32 height 6
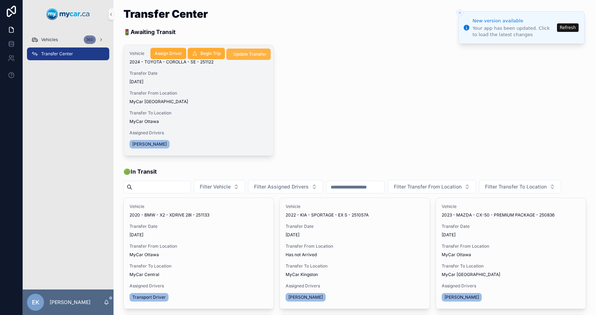
click at [238, 54] on span "Update Transfer" at bounding box center [249, 54] width 33 height 6
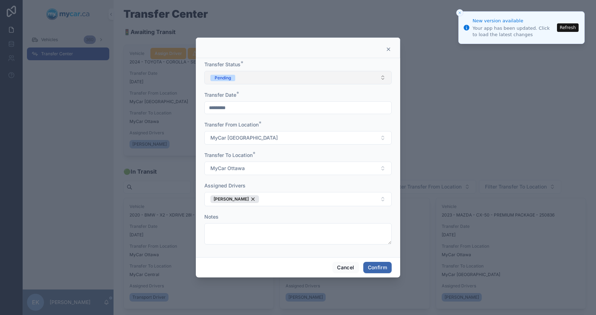
click at [230, 75] on div "Pending" at bounding box center [223, 78] width 16 height 6
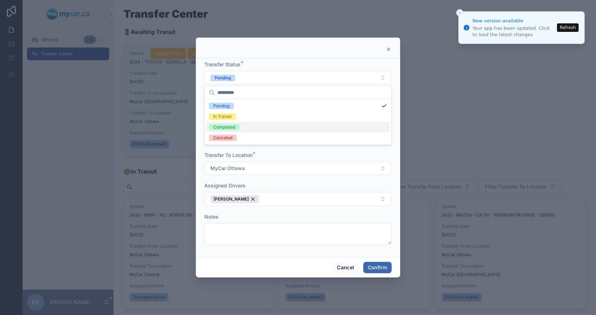
click at [227, 128] on div "Completed" at bounding box center [224, 127] width 22 height 6
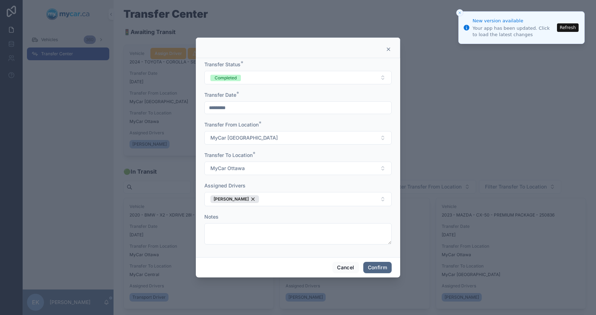
click at [380, 269] on button "Confirm" at bounding box center [377, 267] width 28 height 11
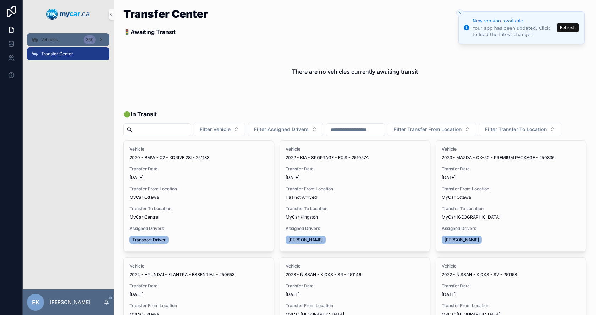
click at [57, 41] on span "Vehicles" at bounding box center [49, 40] width 17 height 6
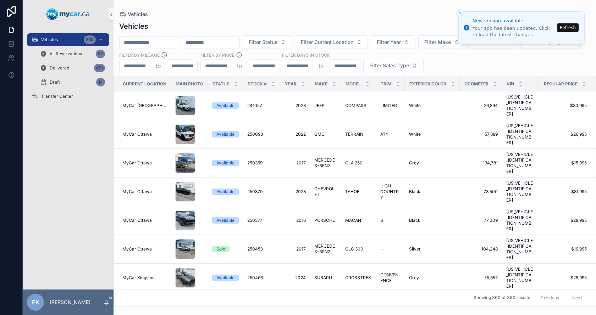
click at [572, 28] on button "Refresh" at bounding box center [568, 27] width 22 height 9
click at [573, 28] on button "Refresh" at bounding box center [568, 27] width 22 height 9
click at [139, 44] on input "scrollable content" at bounding box center [148, 43] width 58 height 10
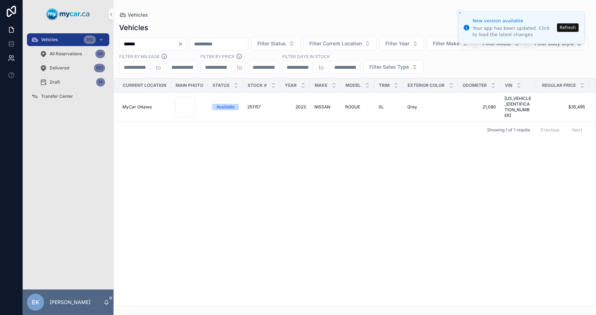
type input "******"
click at [573, 28] on button "Refresh" at bounding box center [568, 27] width 22 height 9
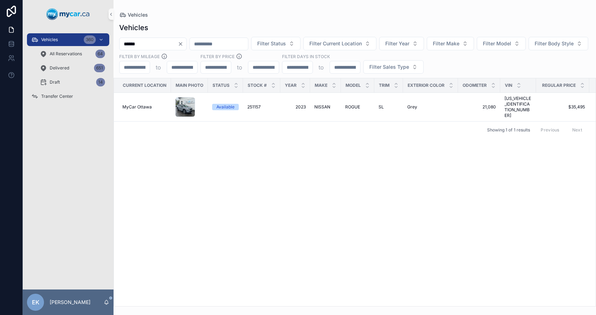
click at [183, 43] on icon "Clear" at bounding box center [181, 44] width 6 height 6
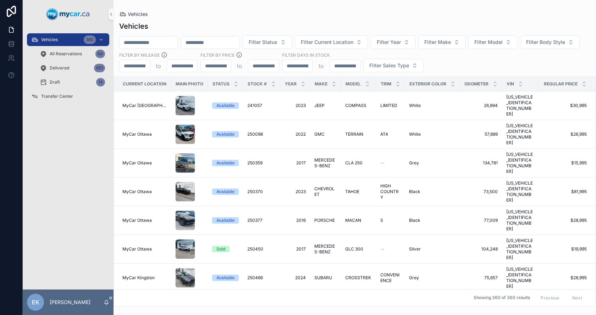
click at [165, 42] on input "scrollable content" at bounding box center [148, 43] width 58 height 10
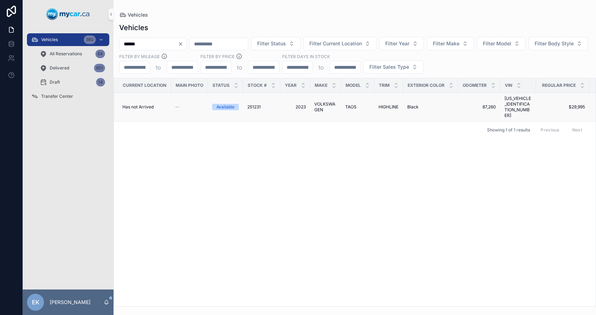
type input "******"
click at [249, 104] on span "251231" at bounding box center [253, 107] width 13 height 6
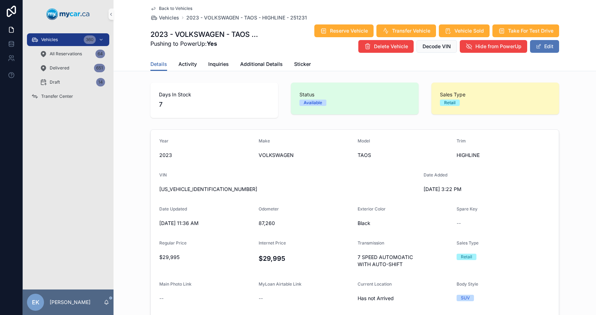
click at [546, 50] on button "Edit" at bounding box center [544, 46] width 29 height 13
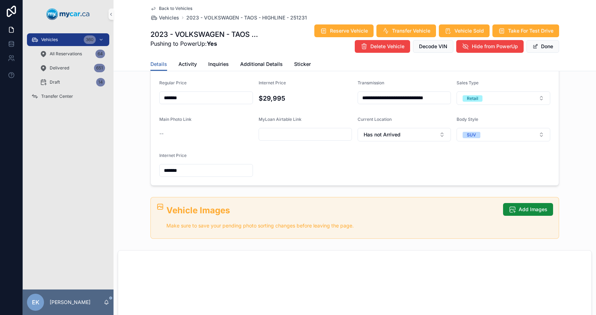
scroll to position [177, 0]
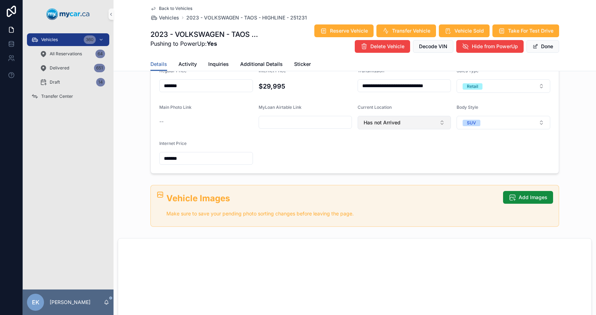
click at [388, 126] on span "Has not Arrived" at bounding box center [381, 122] width 37 height 7
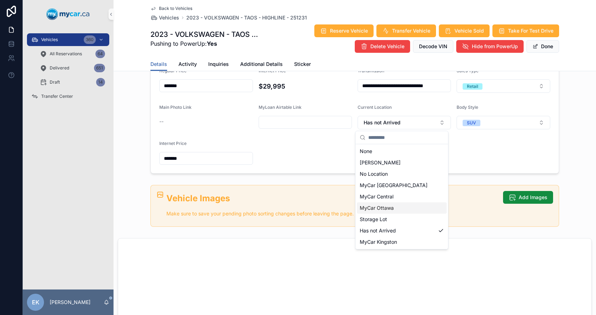
click at [372, 207] on span "MyCar Ottawa" at bounding box center [377, 208] width 34 height 7
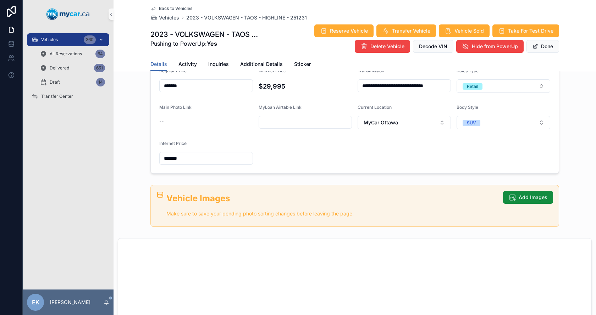
click at [46, 40] on span "Vehicles" at bounding box center [49, 40] width 17 height 6
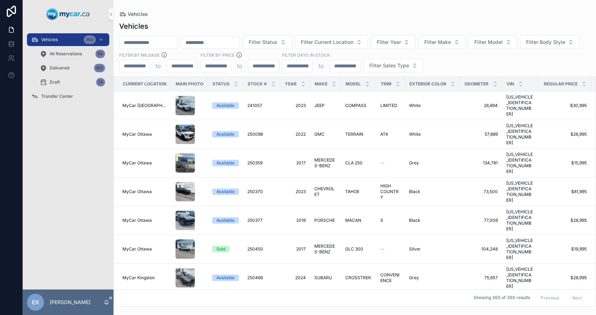
click at [160, 44] on input "scrollable content" at bounding box center [148, 43] width 58 height 10
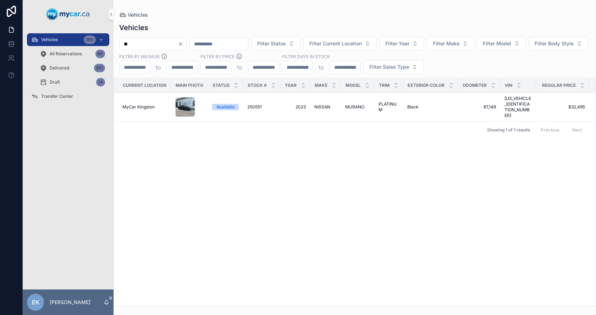
type input "*"
type input "******"
click at [323, 104] on span "HYUNDAI" at bounding box center [324, 107] width 20 height 6
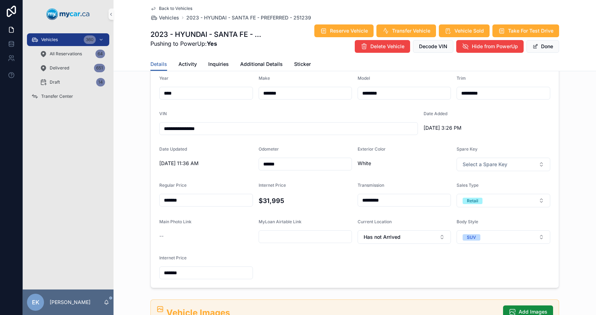
scroll to position [71, 0]
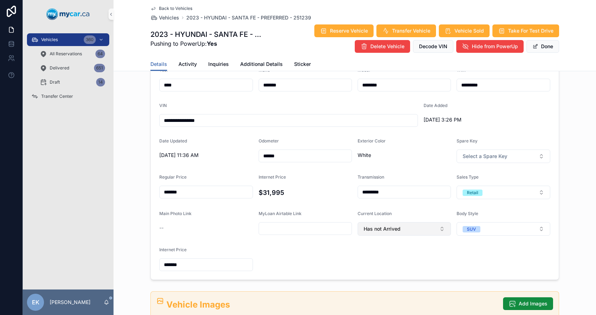
click at [367, 227] on span "Has not Arrived" at bounding box center [381, 229] width 37 height 7
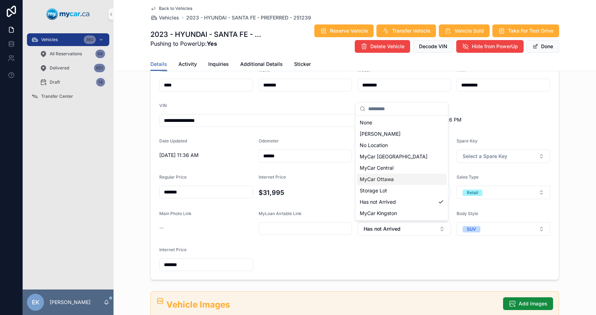
click at [381, 177] on span "MyCar Ottawa" at bounding box center [377, 179] width 34 height 7
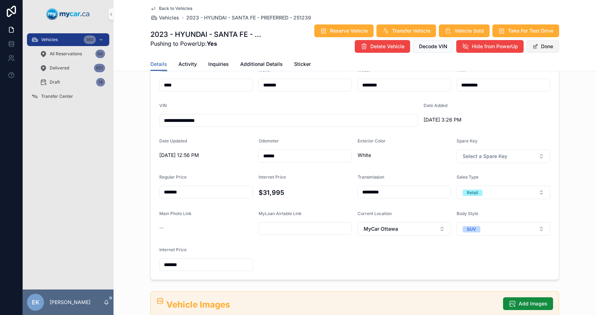
click at [538, 46] on button "Done" at bounding box center [542, 46] width 33 height 13
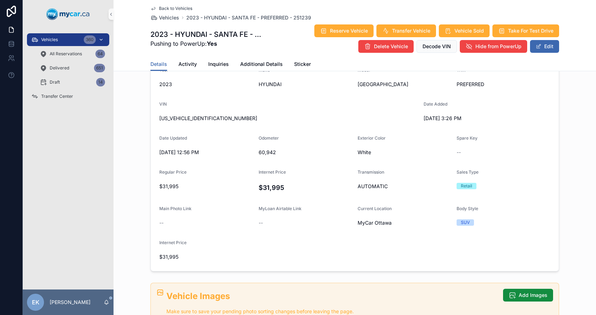
click at [63, 40] on div "Vehicles 360" at bounding box center [68, 39] width 74 height 11
